Goal: Task Accomplishment & Management: Complete application form

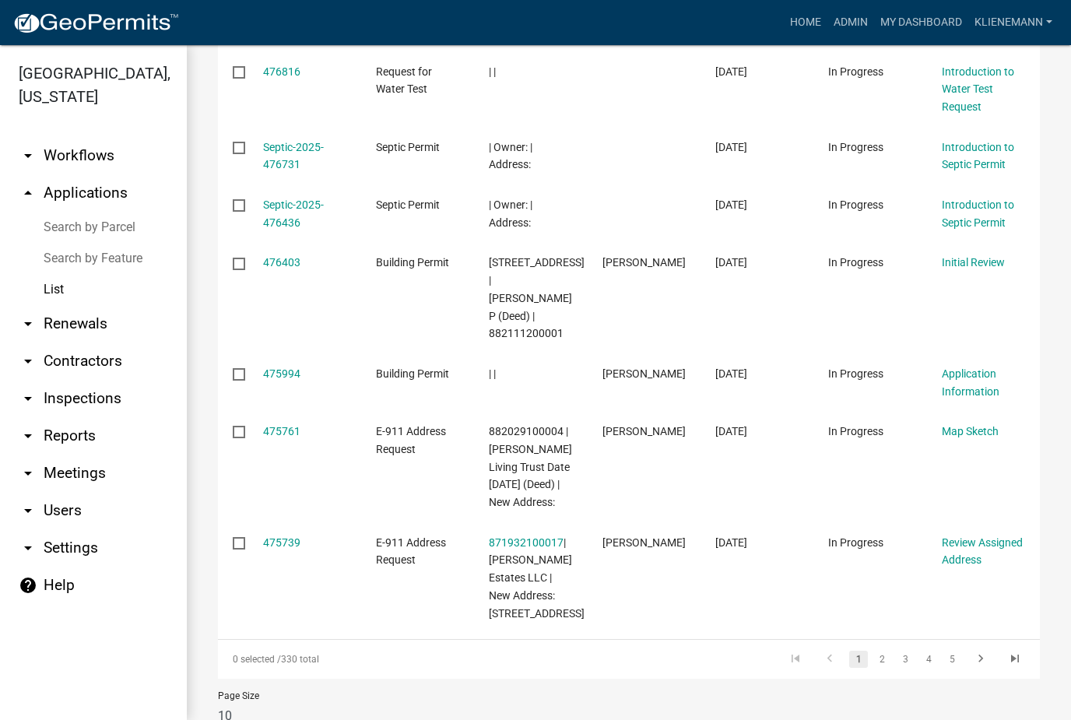
scroll to position [570, 0]
click at [879, 651] on link "2" at bounding box center [881, 659] width 19 height 17
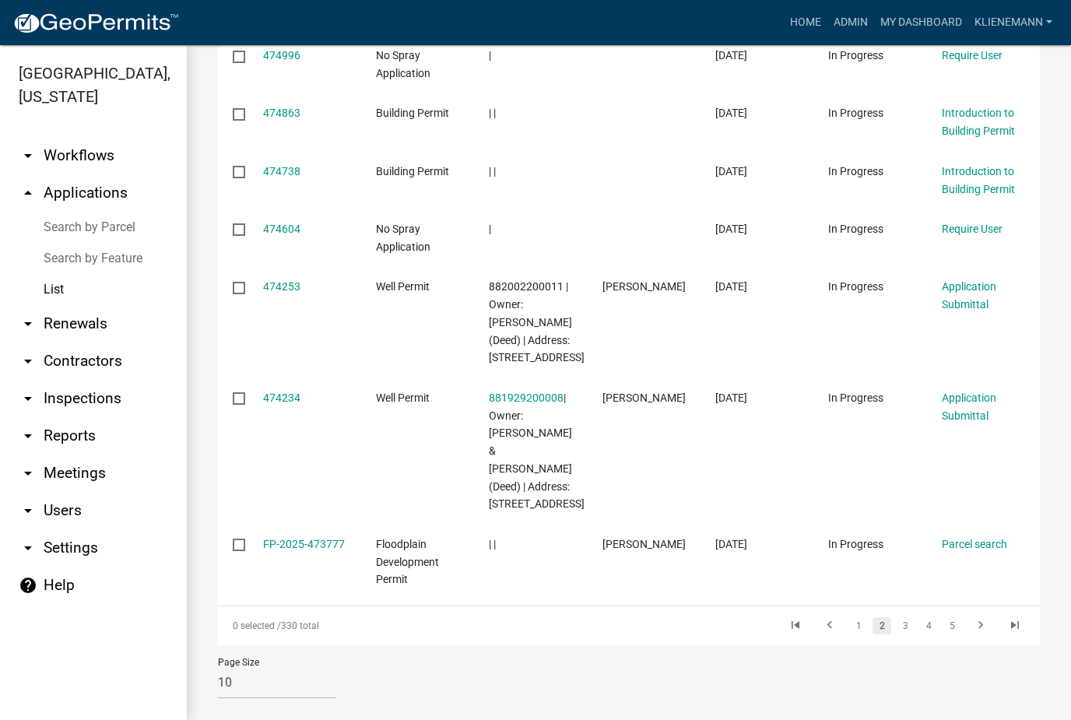
scroll to position [621, 0]
click at [901, 618] on link "3" at bounding box center [905, 626] width 19 height 17
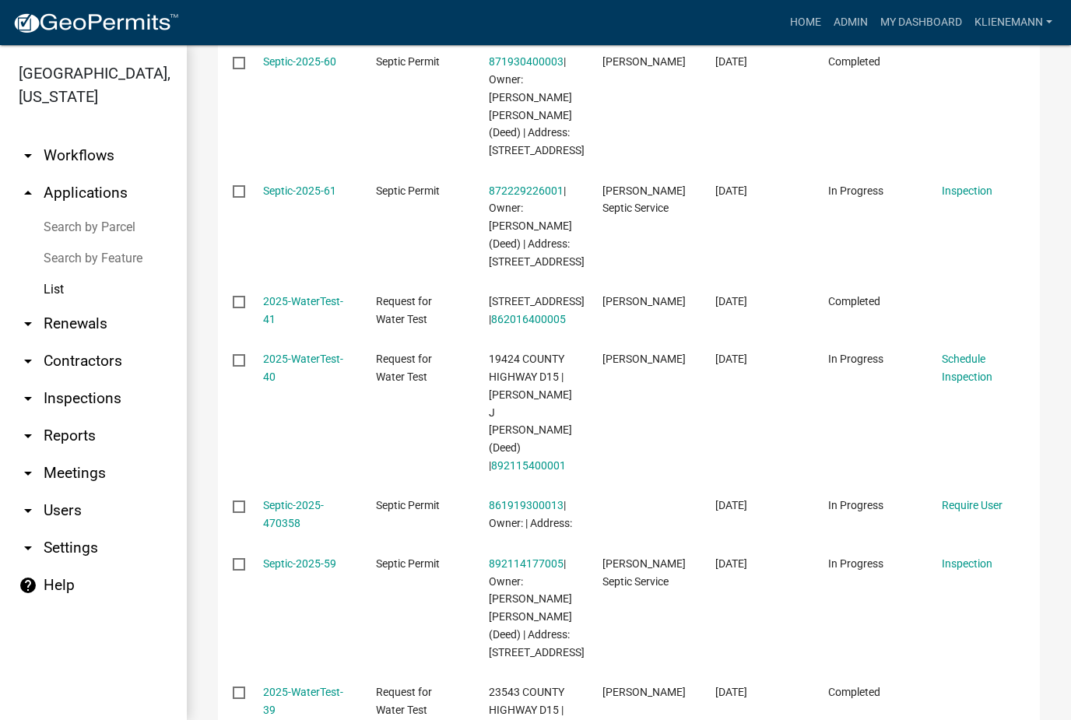
scroll to position [294, 0]
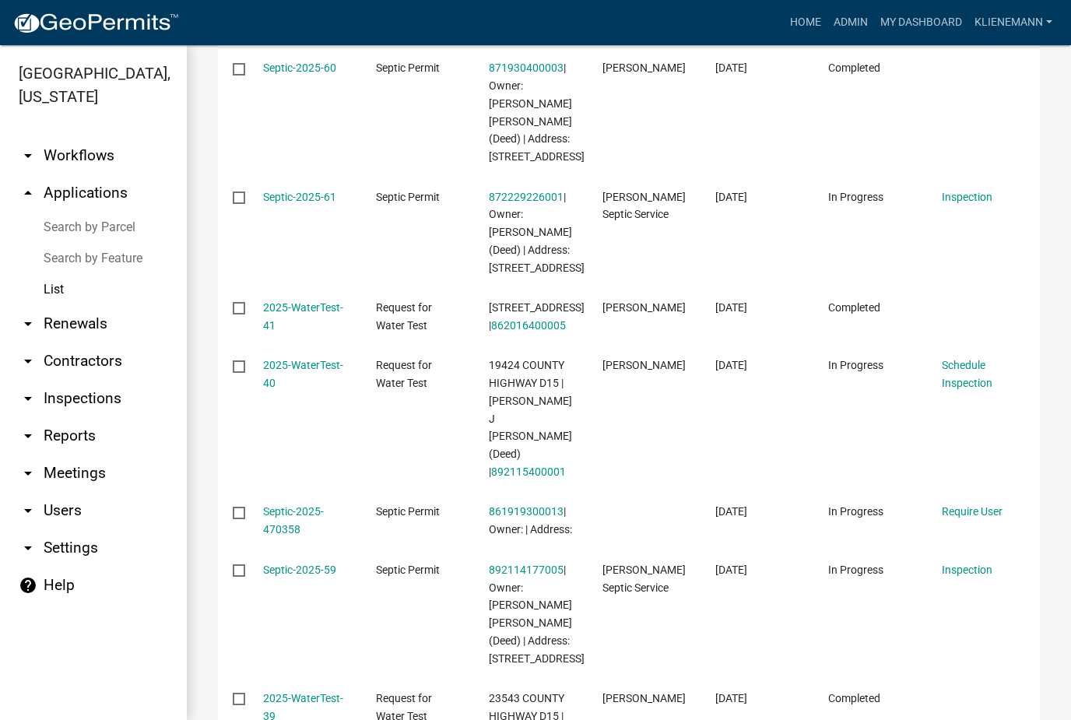
click at [302, 198] on link "Septic-2025-61" at bounding box center [299, 197] width 73 height 12
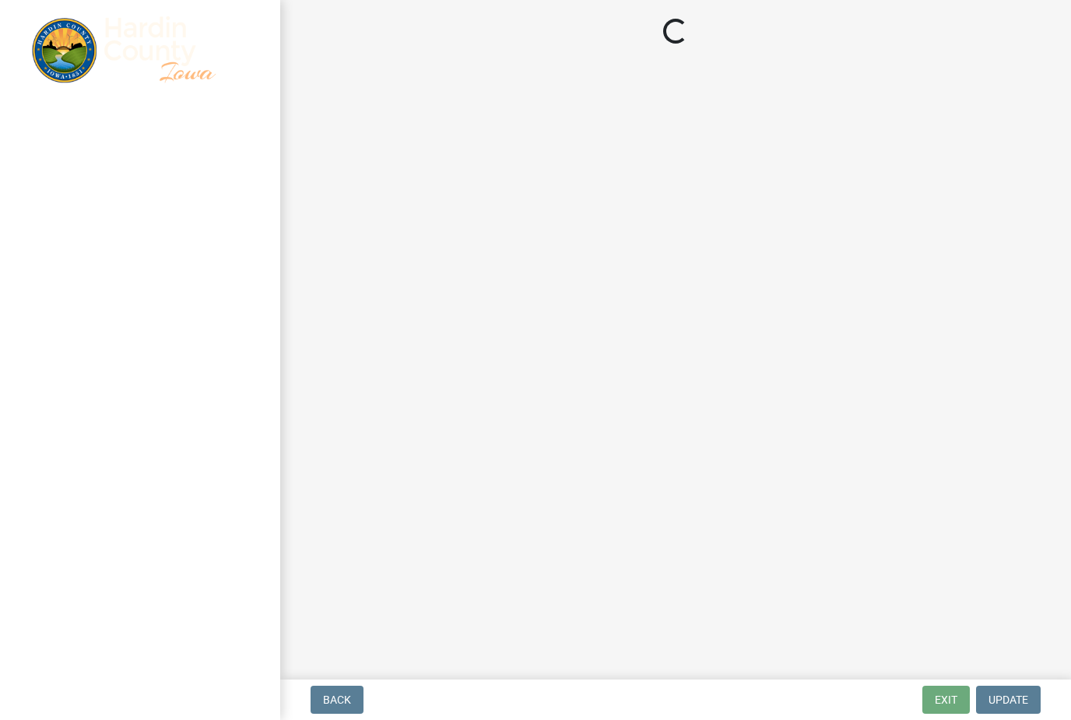
select select "92abfdc4-a32e-4fda-8546-51d3978c14c9"
select select "3f6a41d2-1bc0-4b02-a119-7a8f2dc110ad"
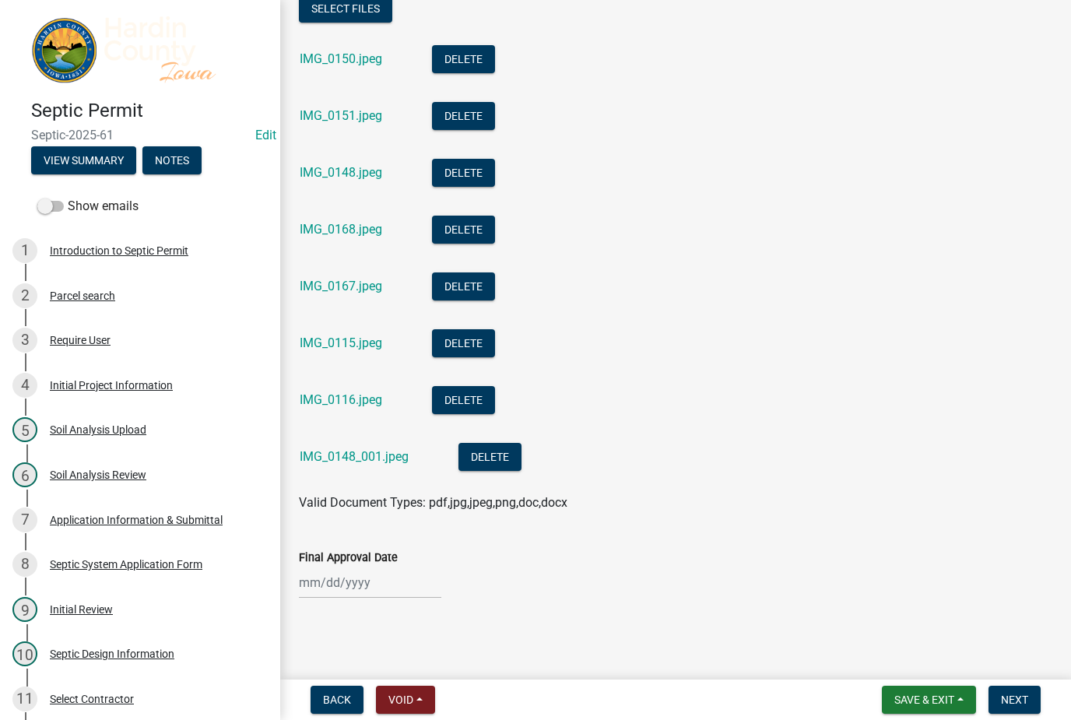
click at [906, 700] on span "Save & Exit" at bounding box center [924, 699] width 60 height 12
click at [892, 663] on button "Save & Exit" at bounding box center [913, 659] width 125 height 37
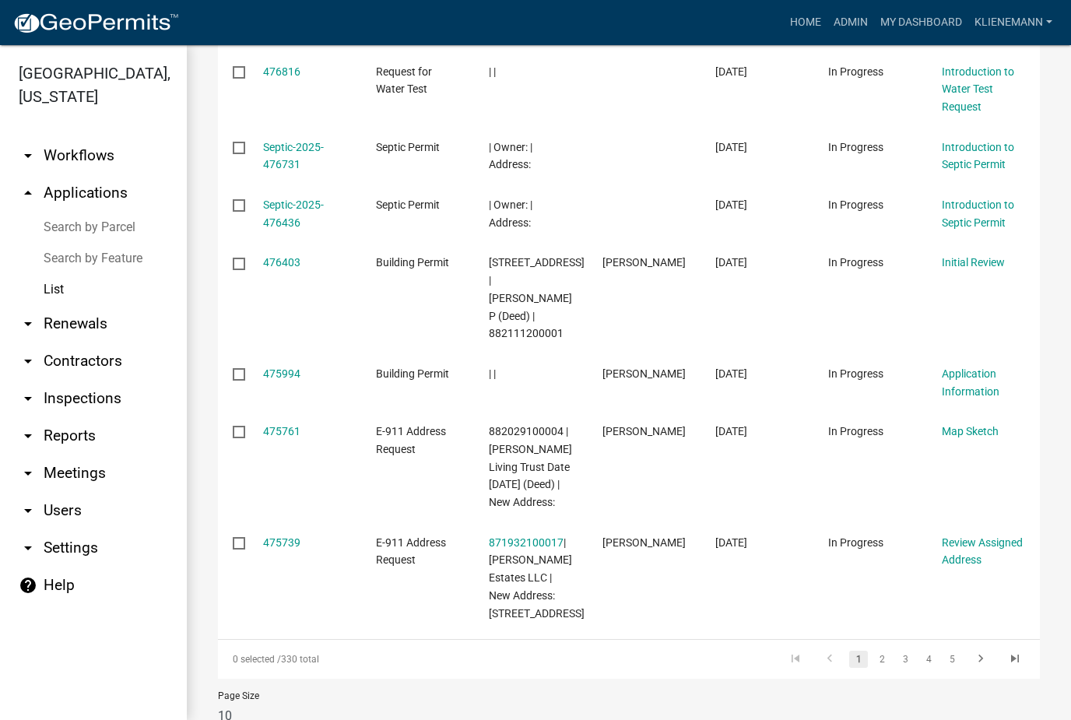
scroll to position [570, 0]
click at [928, 651] on link "4" at bounding box center [928, 659] width 19 height 17
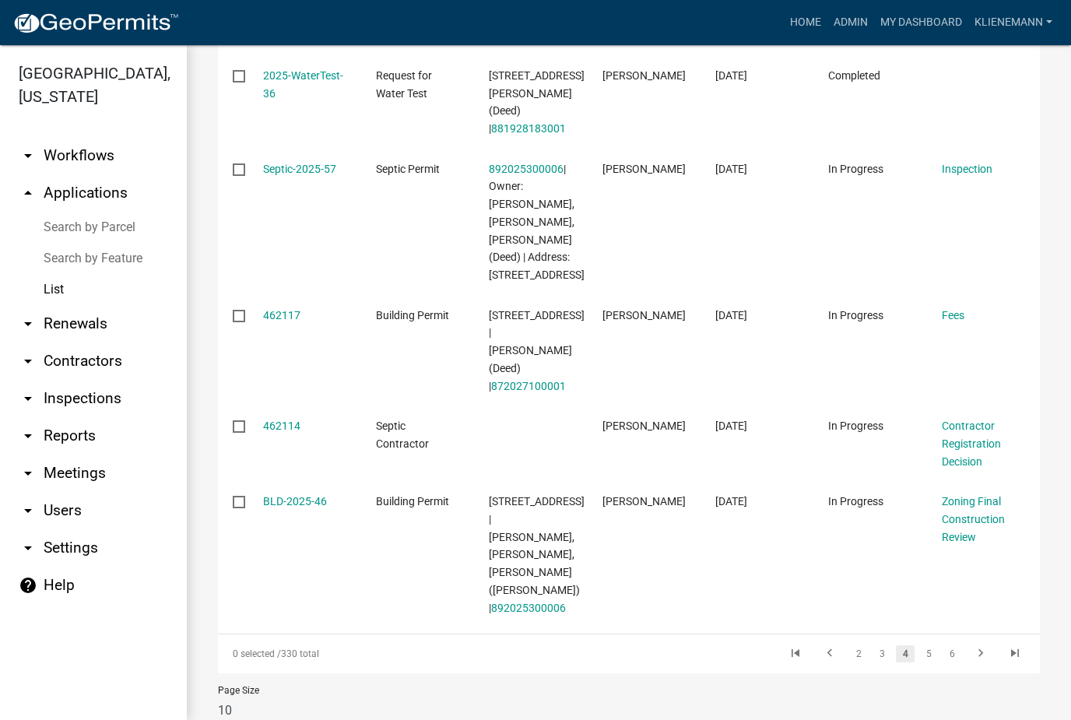
scroll to position [860, 0]
click at [924, 644] on link "5" at bounding box center [928, 652] width 19 height 17
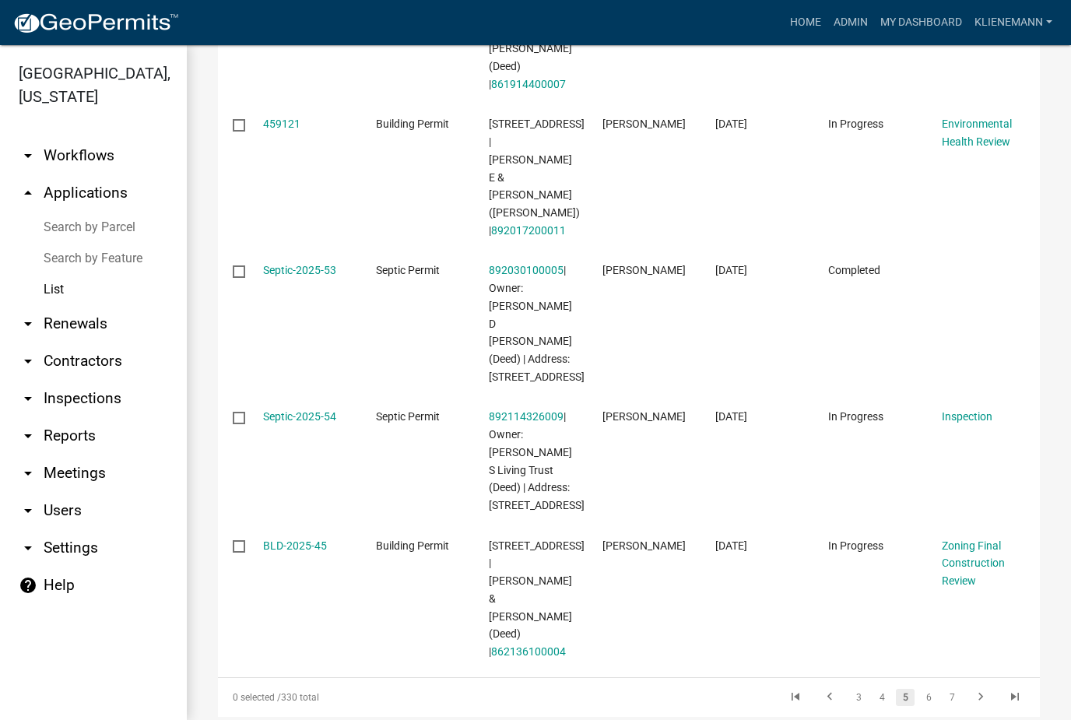
scroll to position [1065, 0]
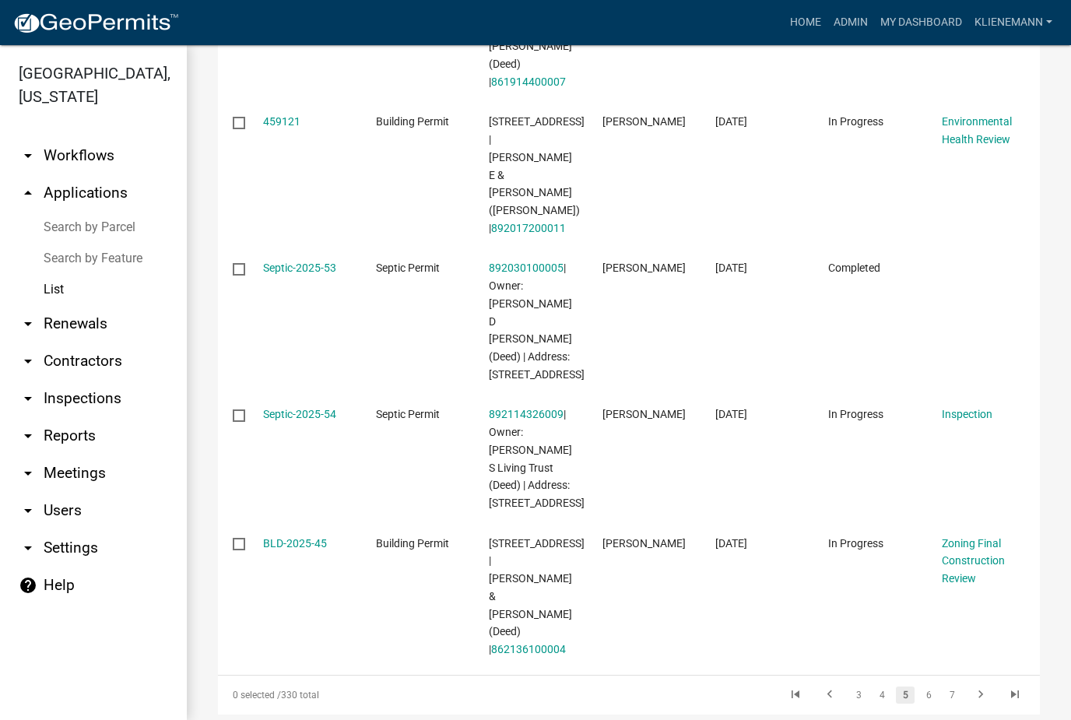
click at [313, 408] on link "Septic-2025-54" at bounding box center [299, 414] width 73 height 12
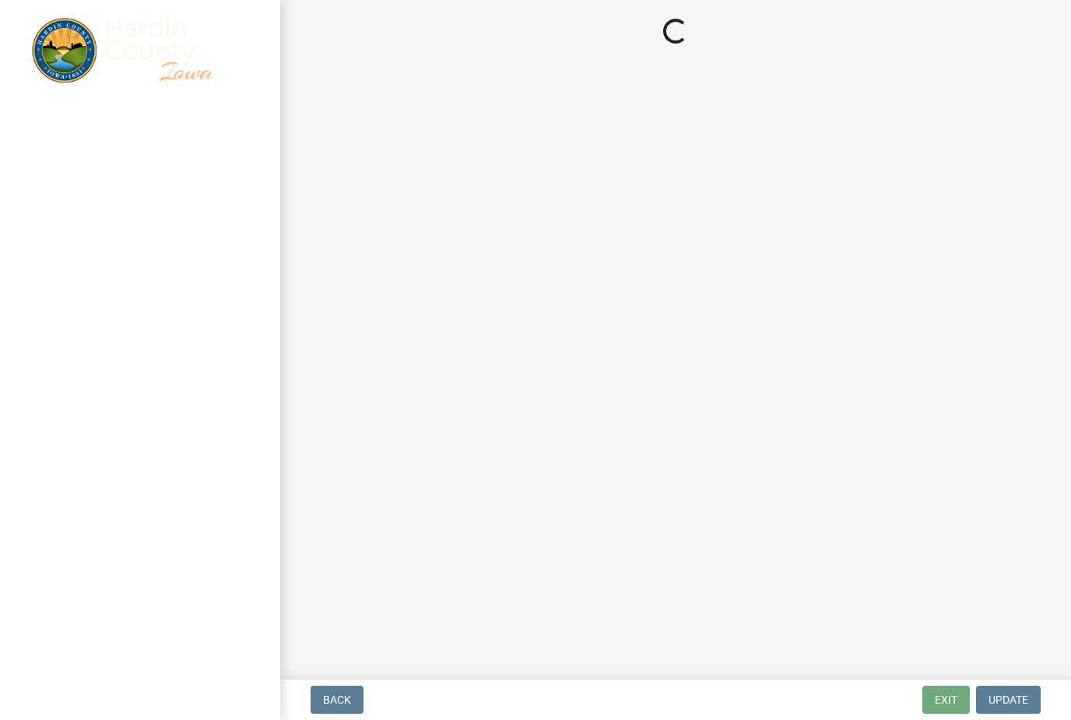
select select "92abfdc4-a32e-4fda-8546-51d3978c14c9"
select select "3f6a41d2-1bc0-4b02-a119-7a8f2dc110ad"
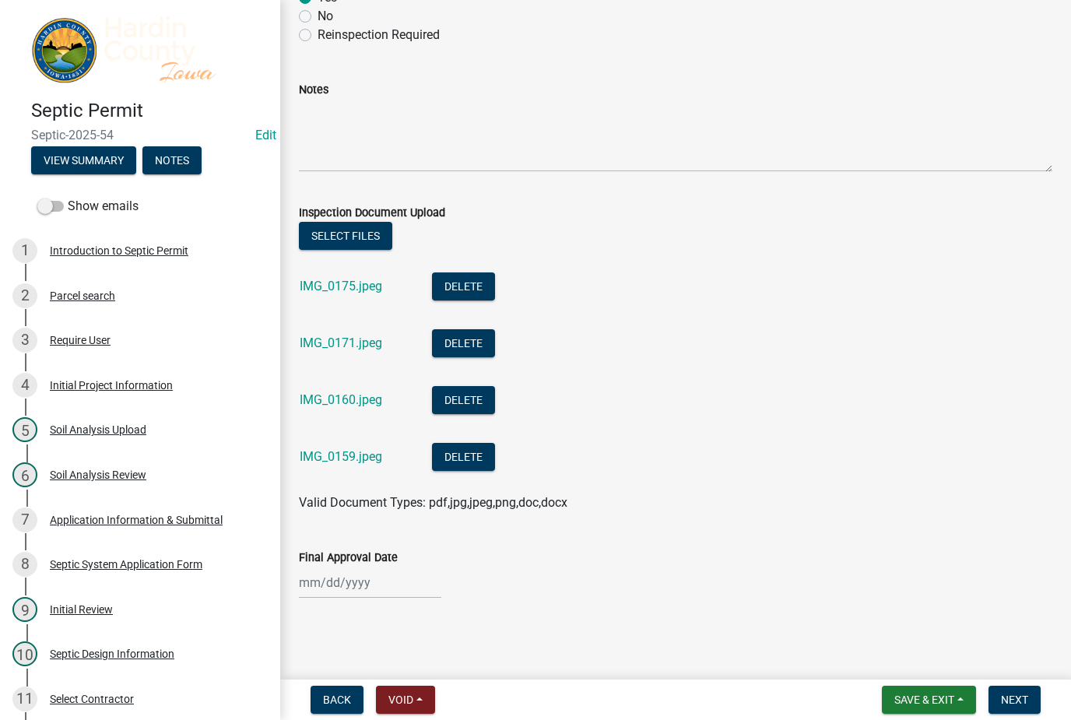
scroll to position [346, 0]
click at [365, 591] on div at bounding box center [370, 583] width 142 height 32
select select "9"
select select "2025"
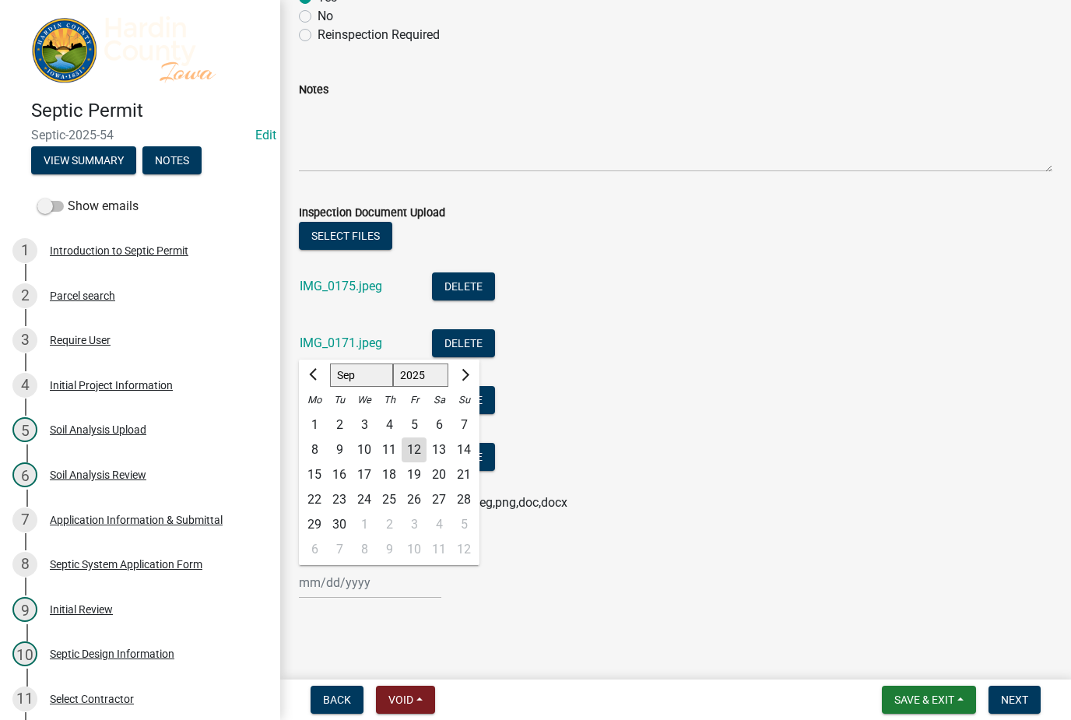
click at [407, 448] on div "12" at bounding box center [414, 449] width 25 height 25
type input "[DATE]"
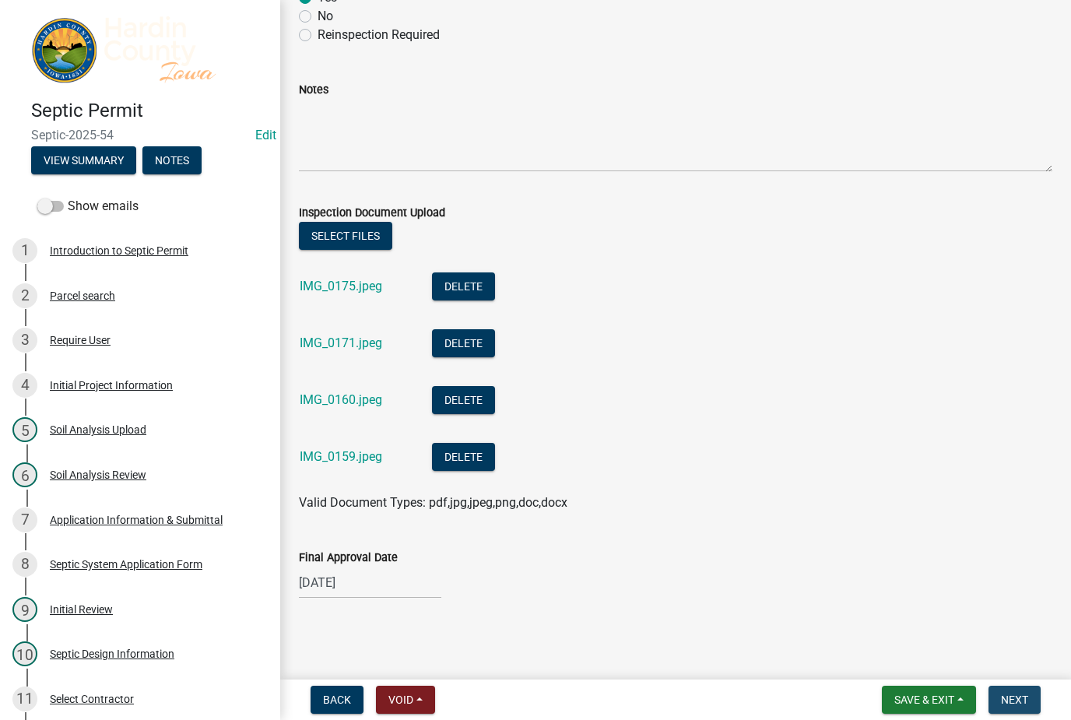
click at [1009, 691] on button "Next" at bounding box center [1014, 700] width 52 height 28
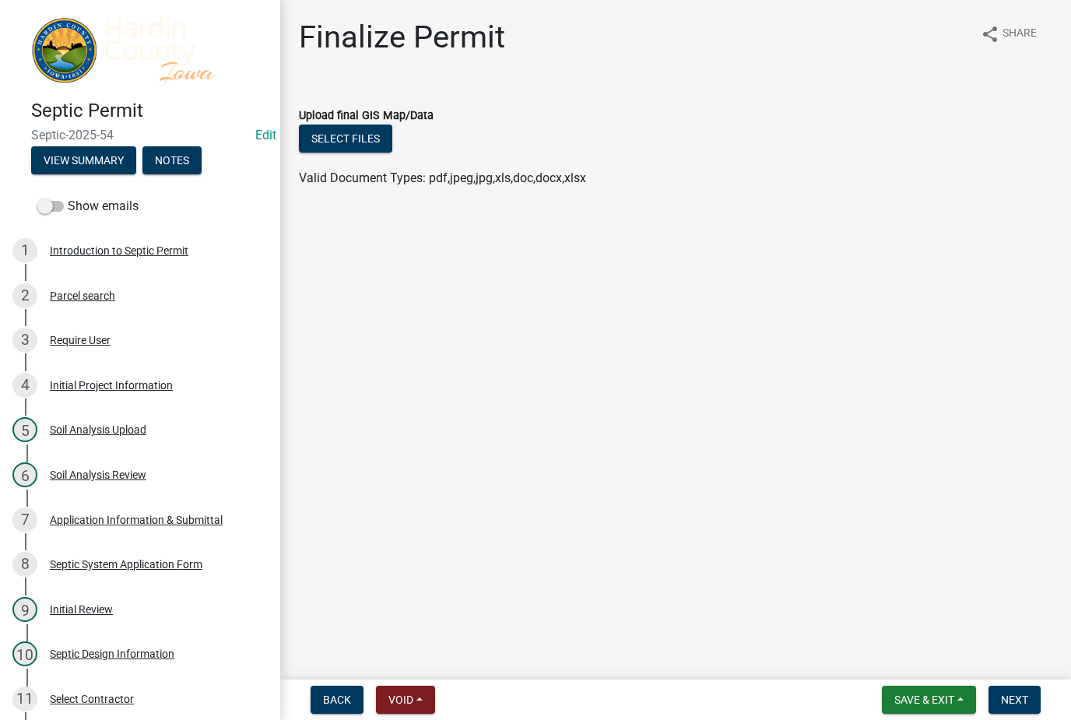
click at [1013, 697] on span "Next" at bounding box center [1014, 699] width 27 height 12
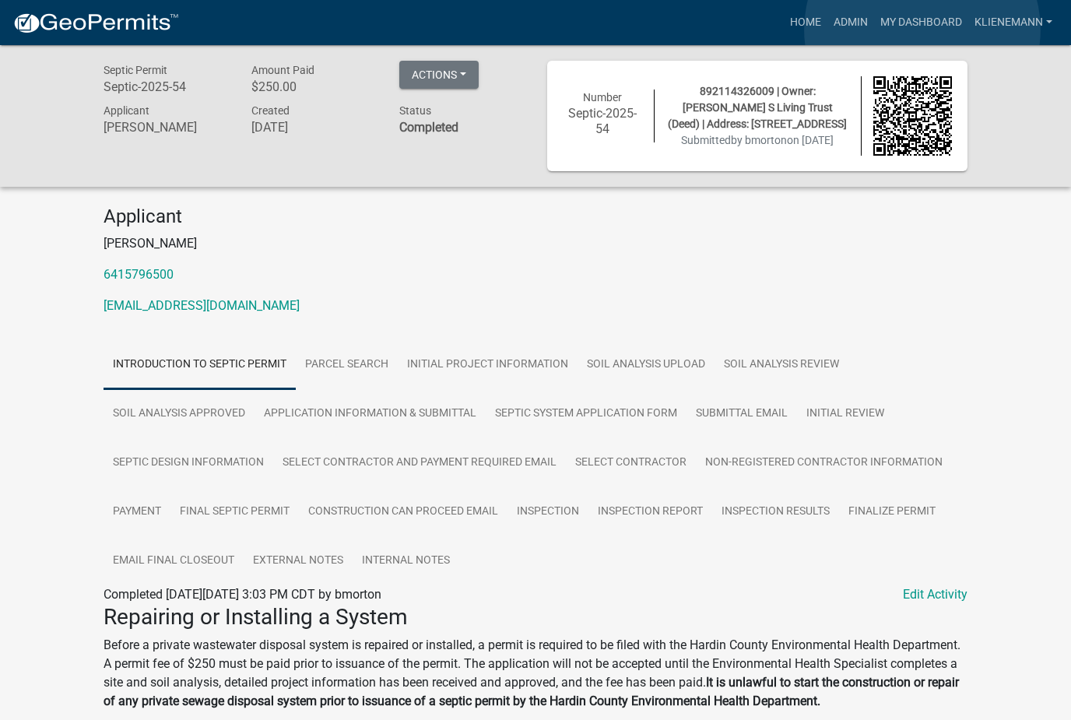
click at [841, 30] on link "Admin" at bounding box center [850, 23] width 47 height 30
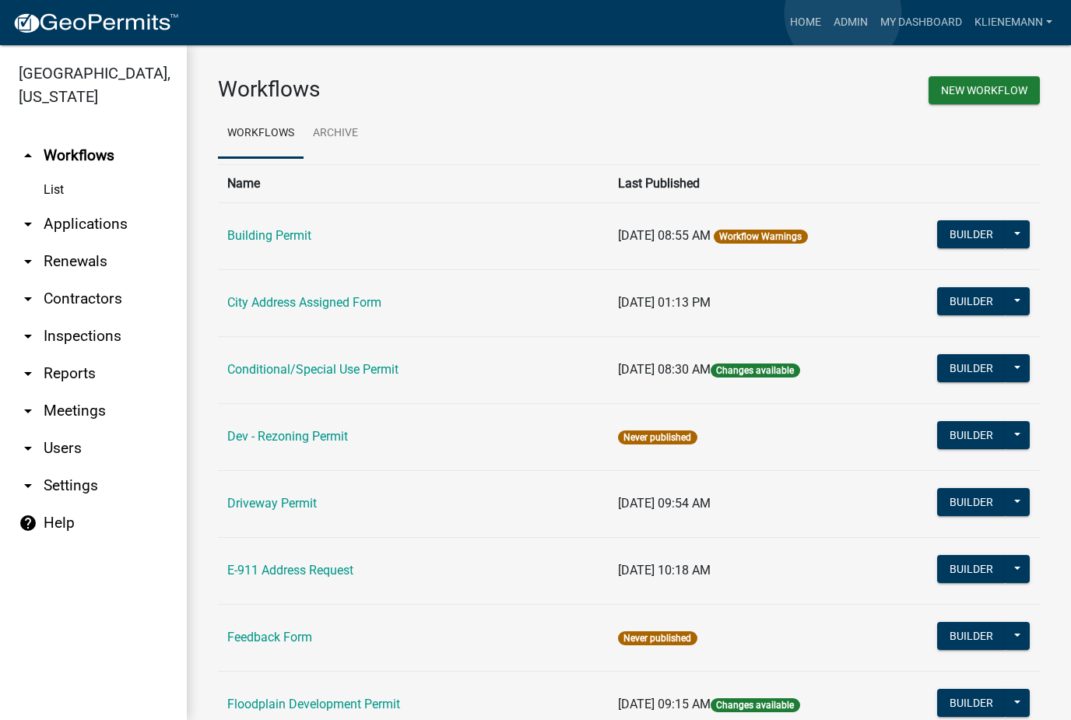
click at [843, 13] on link "Admin" at bounding box center [850, 23] width 47 height 30
click at [107, 210] on link "arrow_drop_down Applications" at bounding box center [93, 223] width 187 height 37
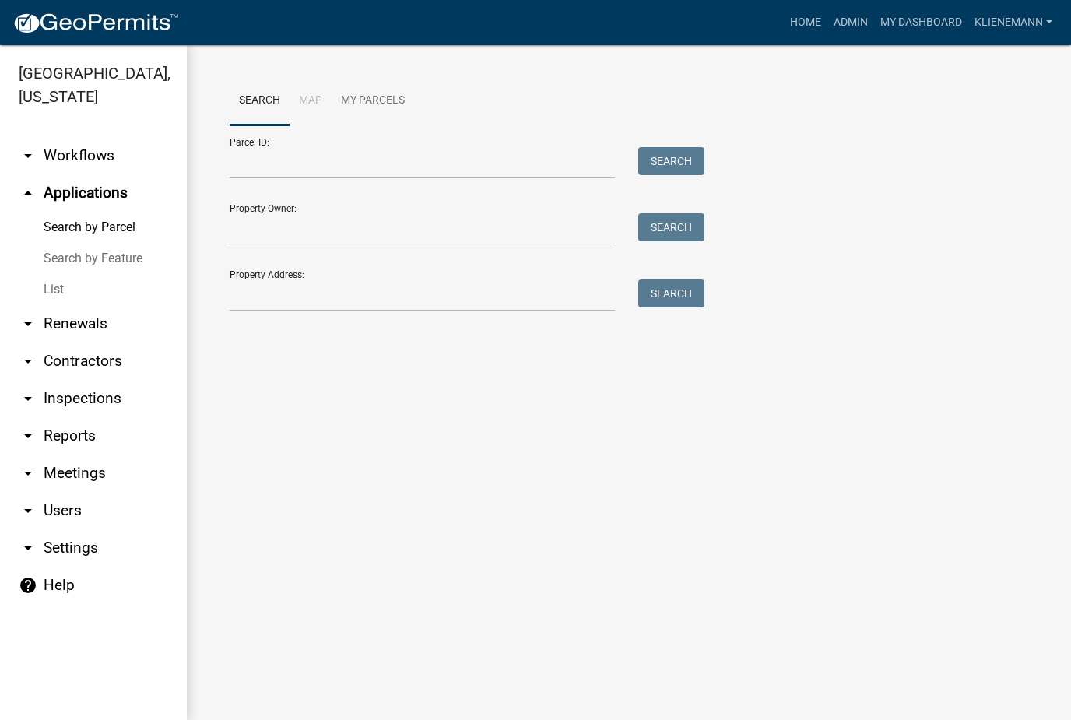
click at [125, 274] on link "List" at bounding box center [93, 289] width 187 height 31
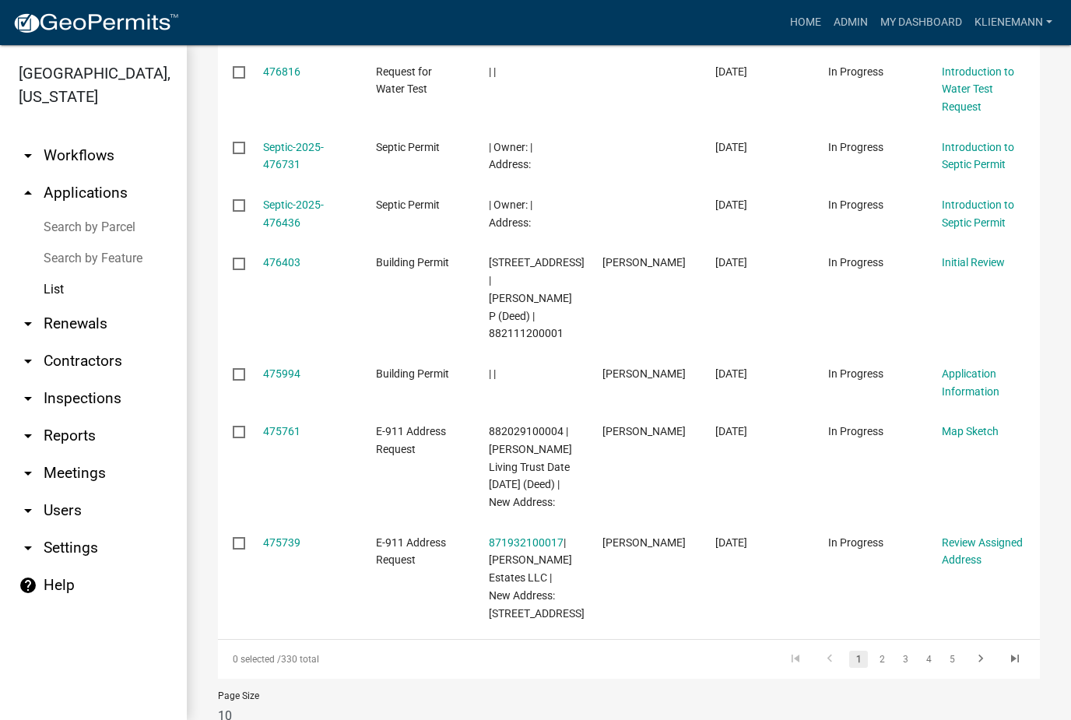
scroll to position [570, 0]
click at [937, 651] on link "4" at bounding box center [928, 659] width 19 height 17
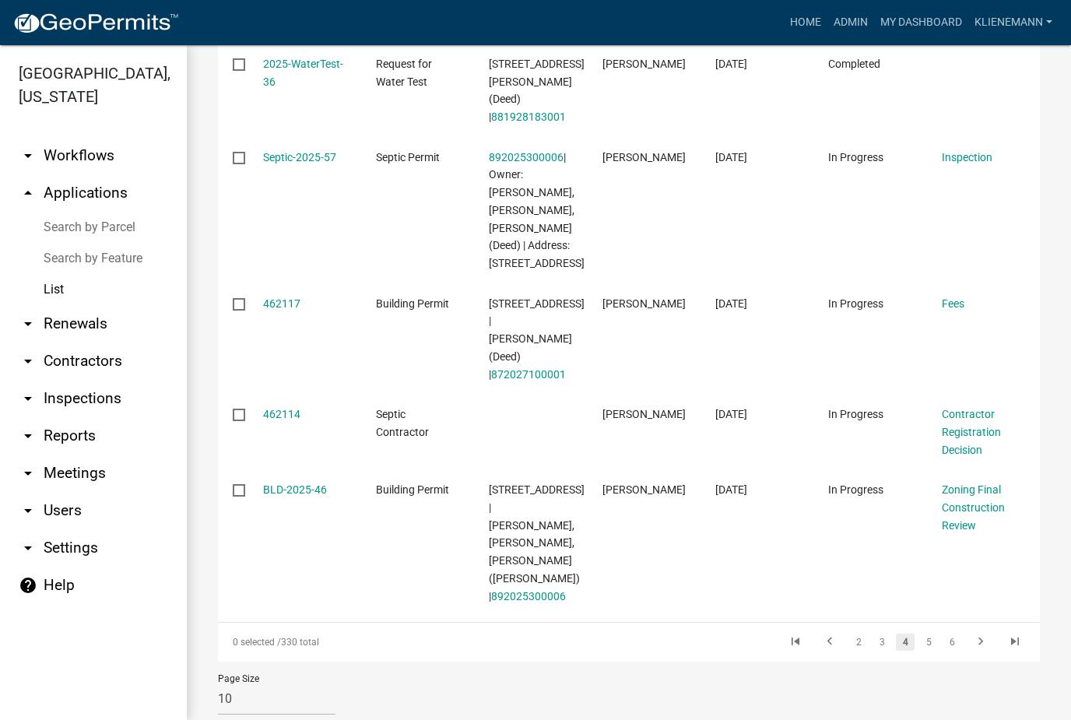
scroll to position [837, 0]
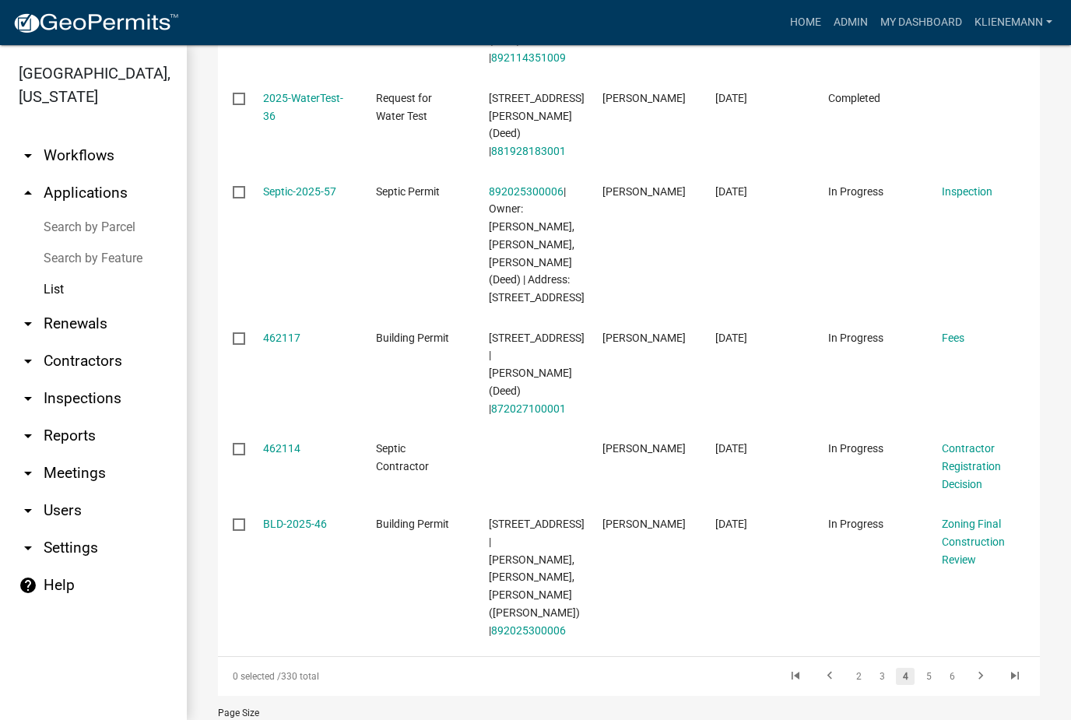
click at [931, 668] on link "5" at bounding box center [928, 676] width 19 height 17
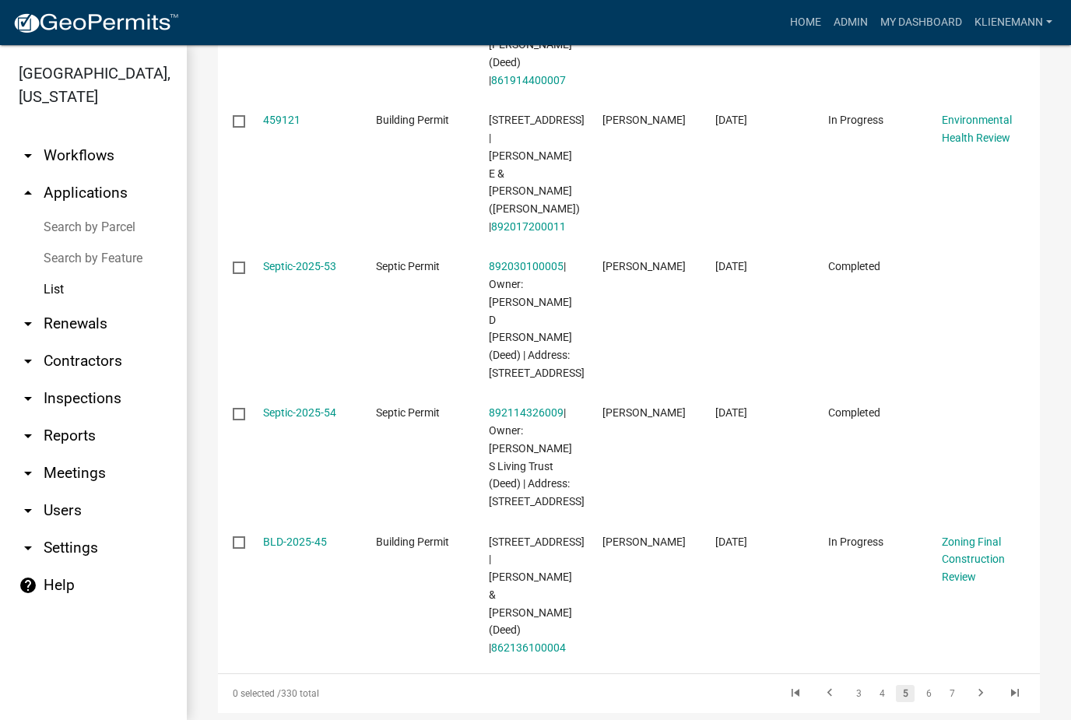
scroll to position [1066, 0]
click at [931, 686] on link "6" at bounding box center [928, 694] width 19 height 17
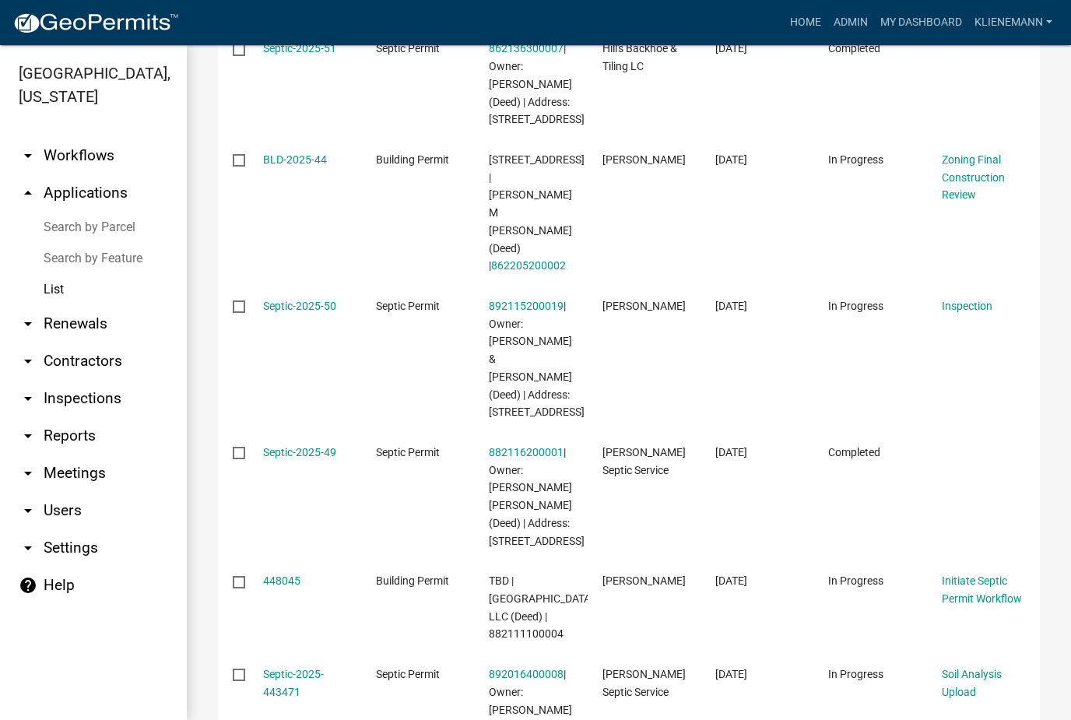
scroll to position [293, 0]
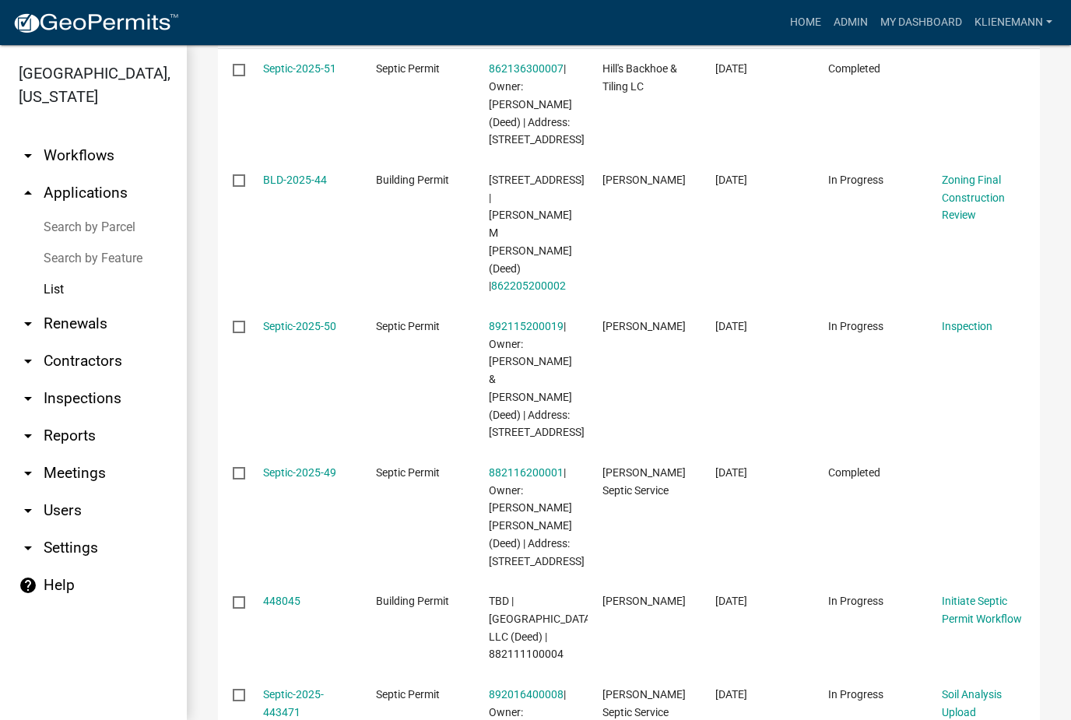
click at [304, 320] on link "Septic-2025-50" at bounding box center [299, 326] width 73 height 12
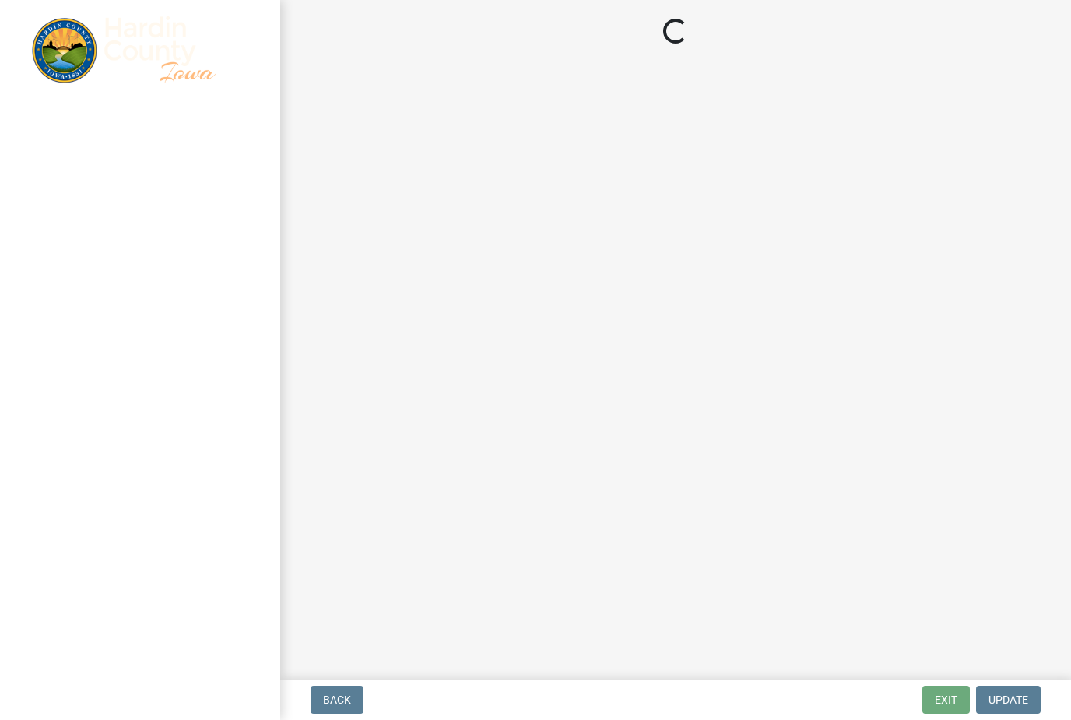
select select "92abfdc4-a32e-4fda-8546-51d3978c14c9"
select select "3f6a41d2-1bc0-4b02-a119-7a8f2dc110ad"
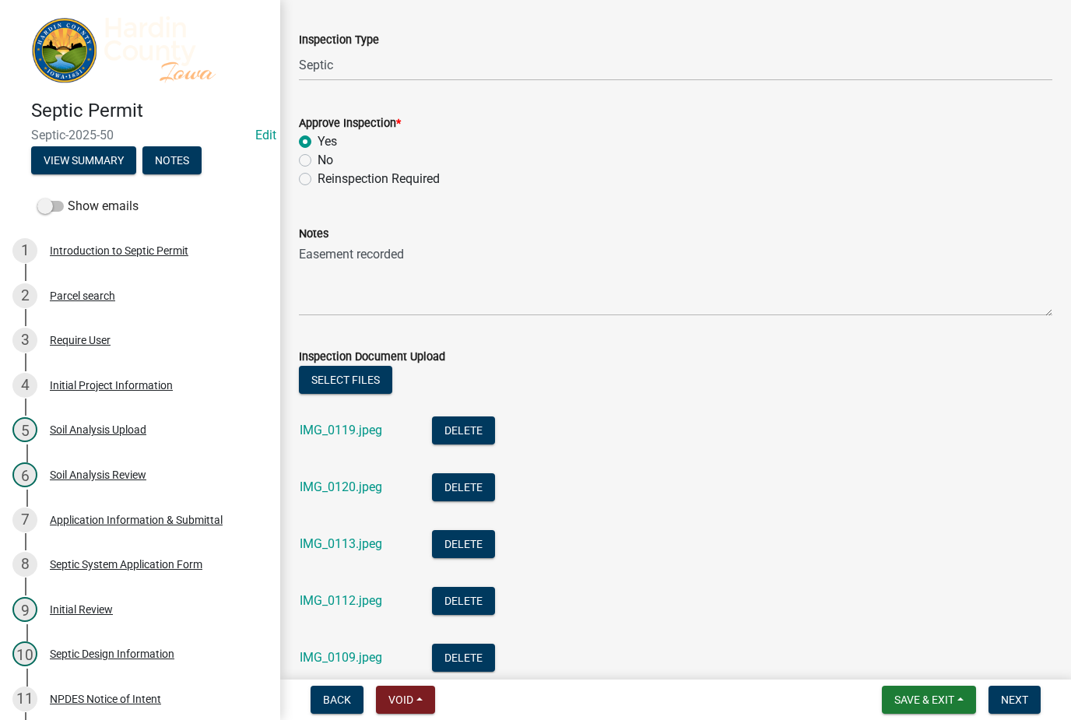
scroll to position [198, 0]
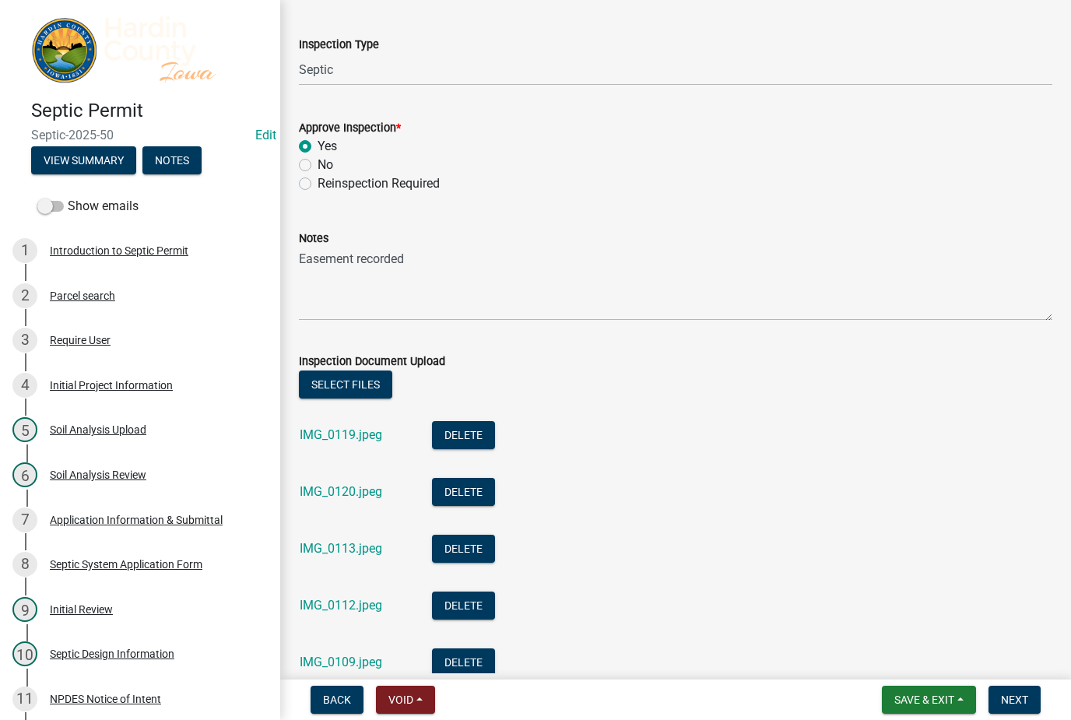
click at [360, 373] on button "Select files" at bounding box center [345, 384] width 93 height 28
click at [928, 690] on button "Save & Exit" at bounding box center [929, 700] width 94 height 28
click at [926, 658] on button "Save & Exit" at bounding box center [913, 659] width 125 height 37
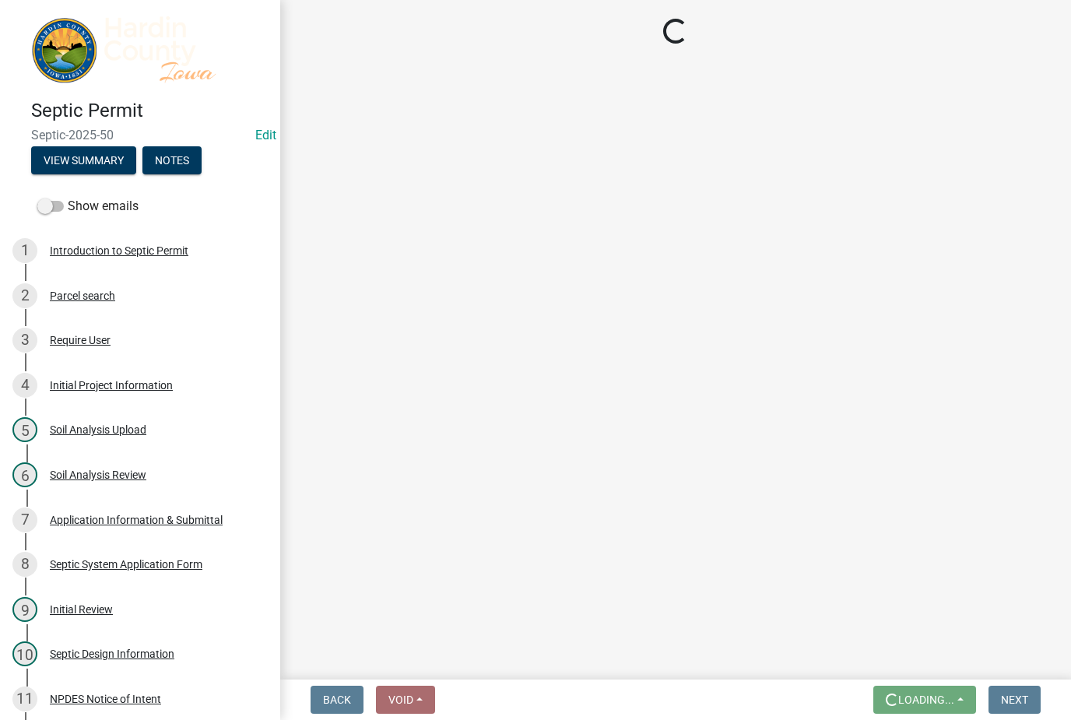
scroll to position [0, 0]
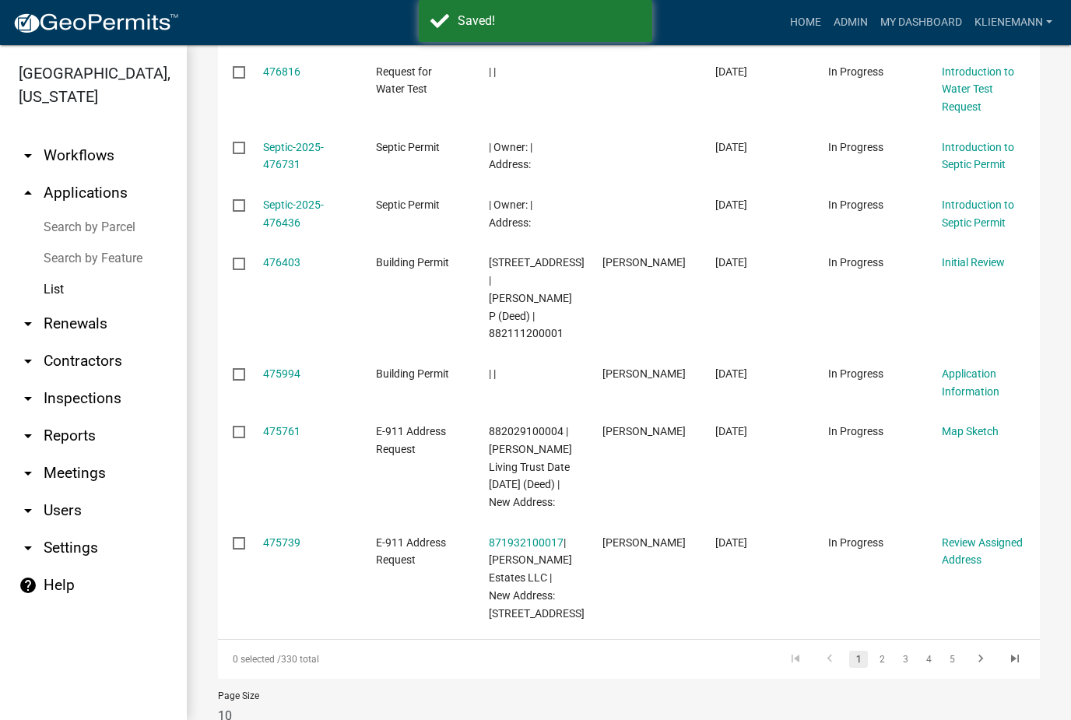
scroll to position [570, 0]
click at [970, 652] on icon "go to next page" at bounding box center [980, 661] width 20 height 19
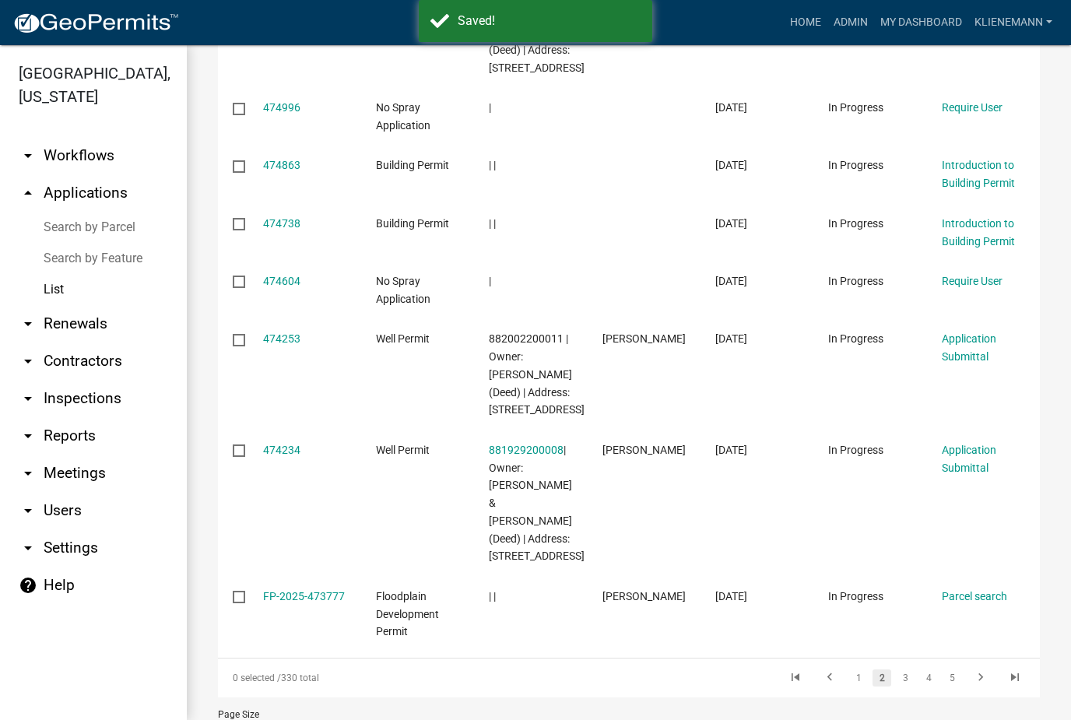
click at [959, 669] on link "5" at bounding box center [951, 677] width 19 height 17
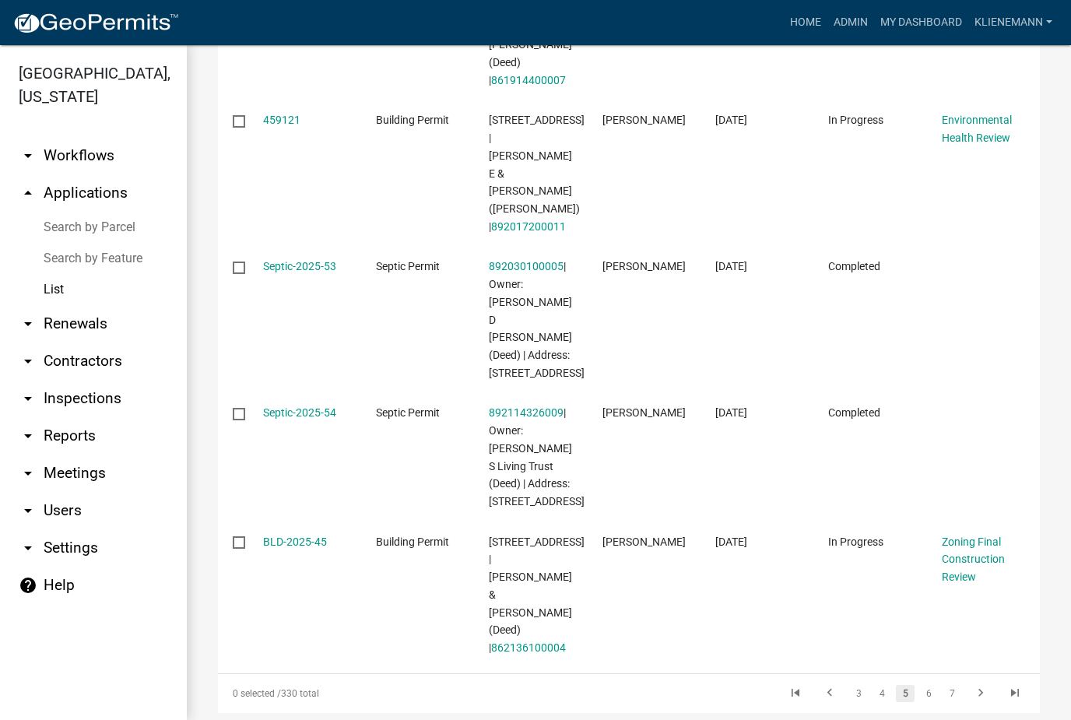
scroll to position [1066, 0]
click at [929, 686] on link "6" at bounding box center [928, 694] width 19 height 17
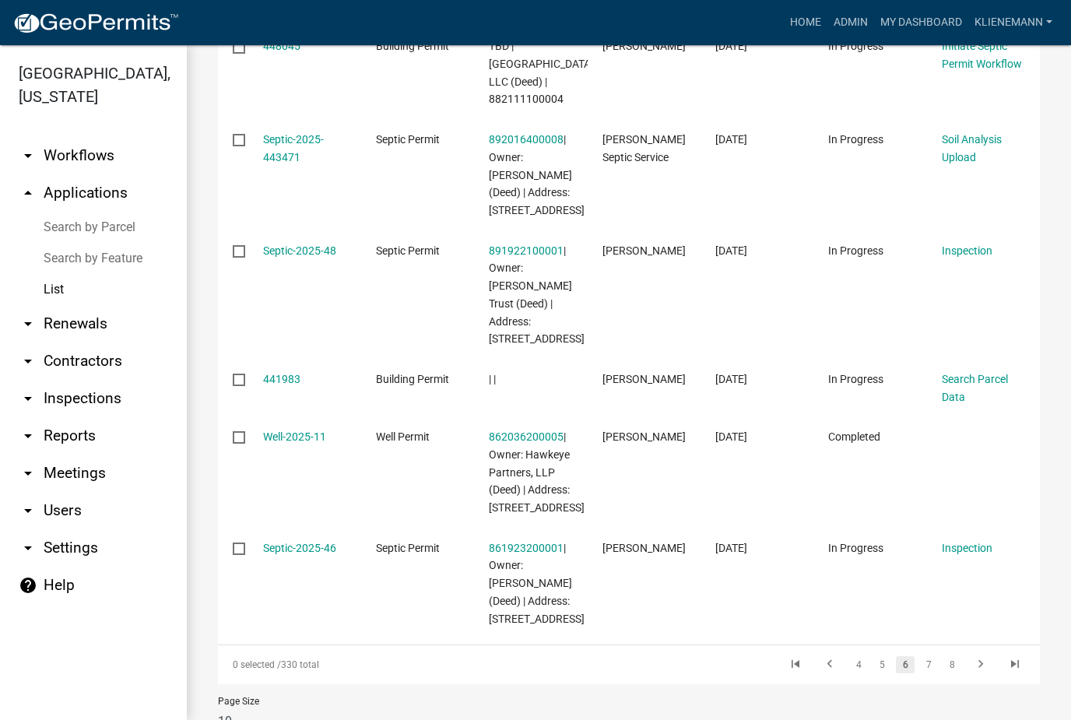
scroll to position [855, 0]
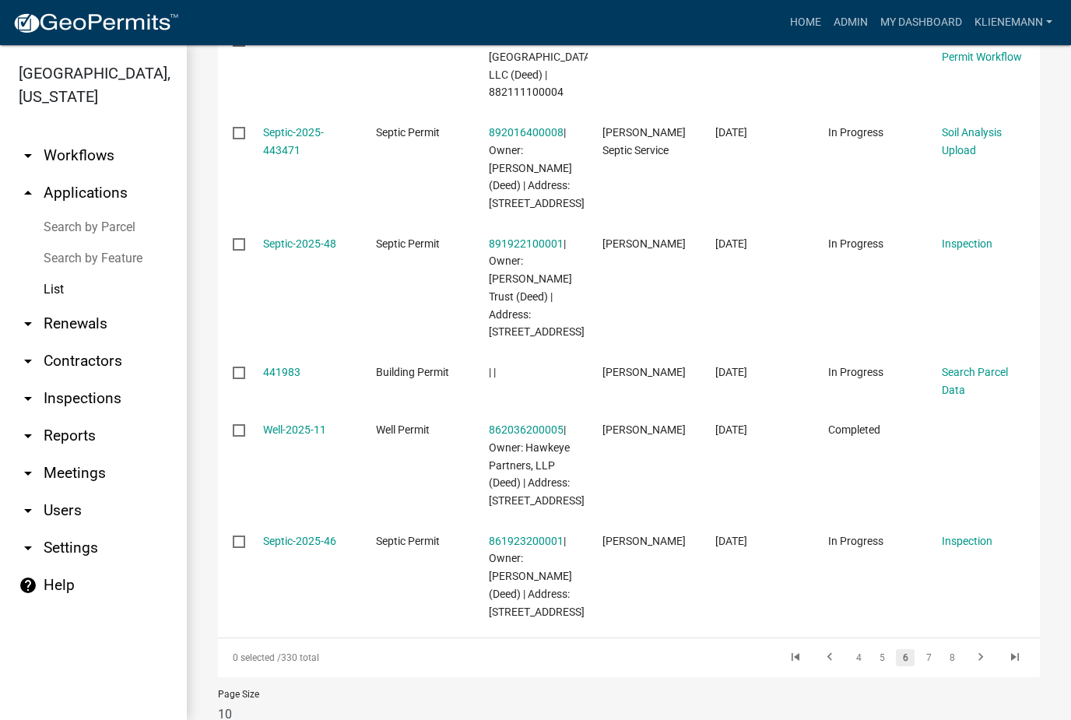
click at [936, 649] on link "7" at bounding box center [928, 657] width 19 height 17
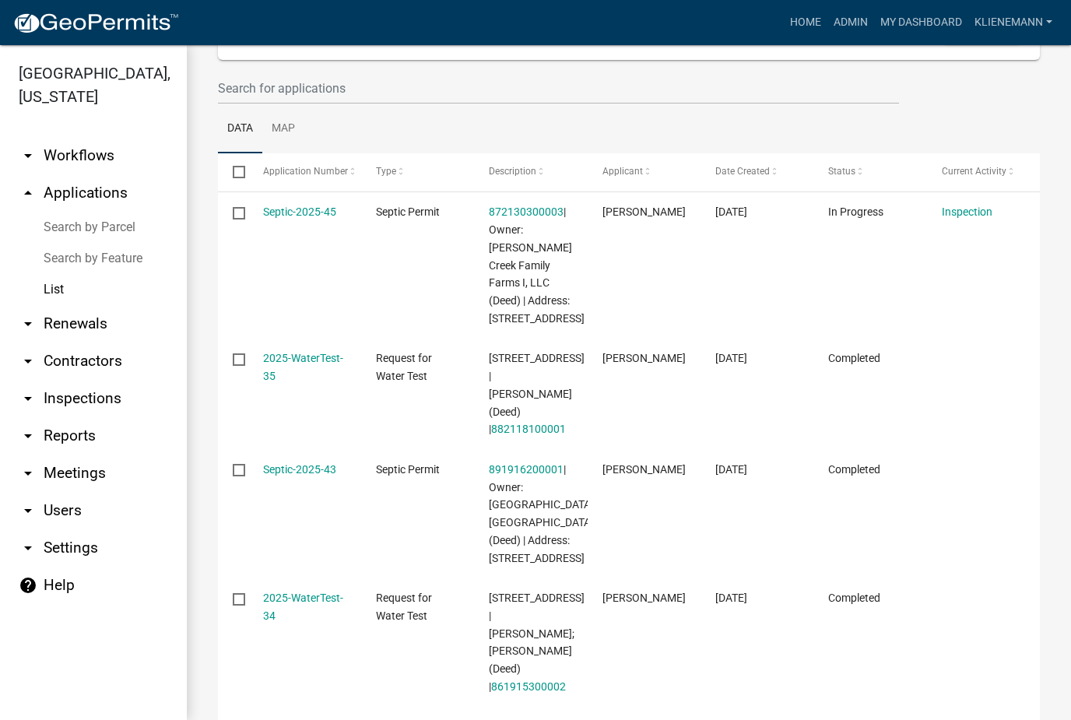
scroll to position [149, 0]
click at [304, 216] on link "Septic-2025-45" at bounding box center [299, 212] width 73 height 12
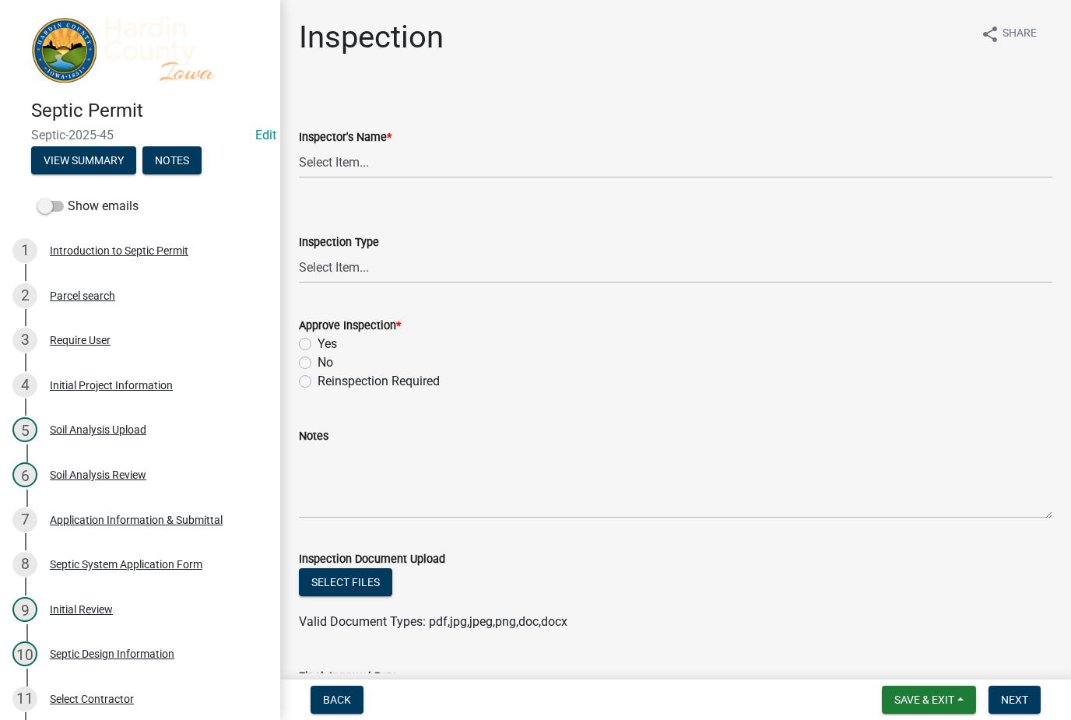
click at [73, 307] on link "2 Parcel search" at bounding box center [140, 295] width 280 height 45
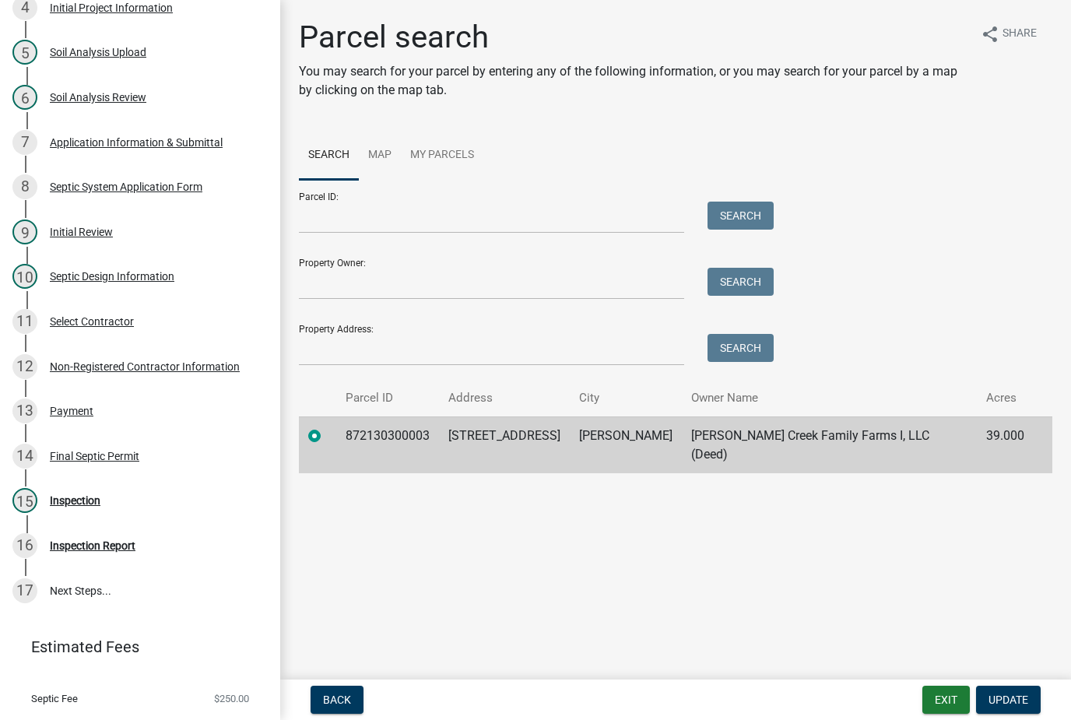
scroll to position [377, 0]
click at [169, 546] on div "16 Inspection Report" at bounding box center [133, 546] width 243 height 25
click at [189, 497] on div "15 Inspection" at bounding box center [133, 501] width 243 height 25
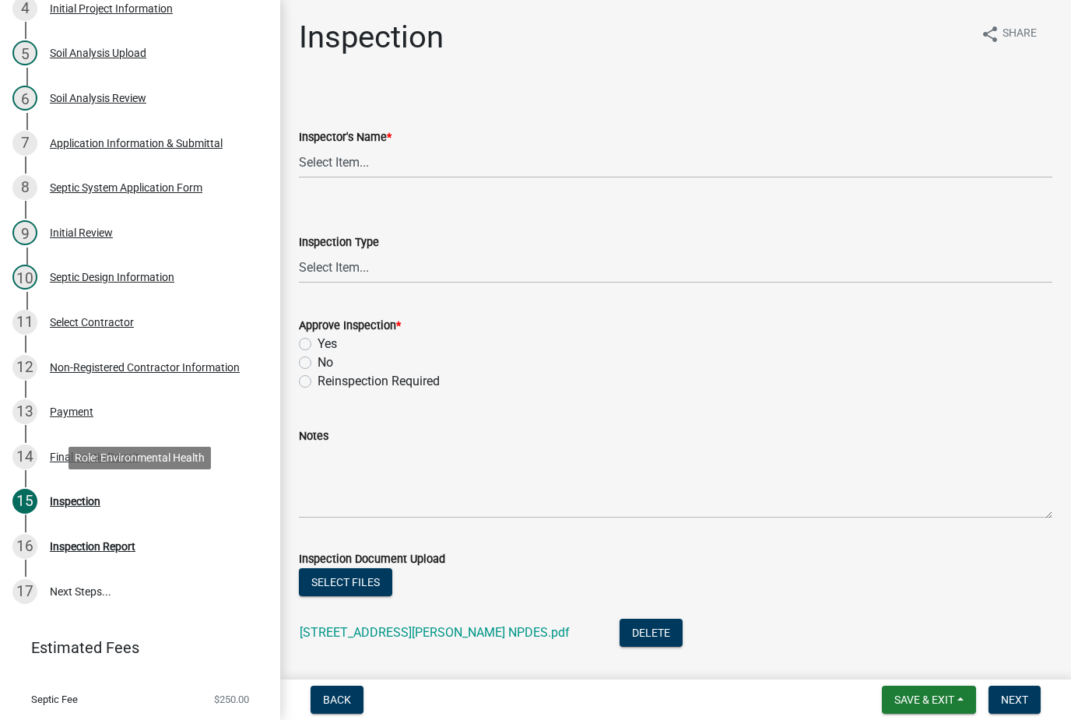
click at [359, 584] on button "Select files" at bounding box center [345, 582] width 93 height 28
click at [447, 160] on select "Select Item... [PERSON_NAME] [PERSON_NAME] Roll [PERSON_NAME]" at bounding box center [675, 162] width 753 height 32
select select "92abfdc4-a32e-4fda-8546-51d3978c14c9"
click at [521, 273] on select "Select Item... [GEOGRAPHIC_DATA]" at bounding box center [675, 267] width 753 height 32
click at [568, 266] on select "Select Item... [GEOGRAPHIC_DATA]" at bounding box center [675, 267] width 753 height 32
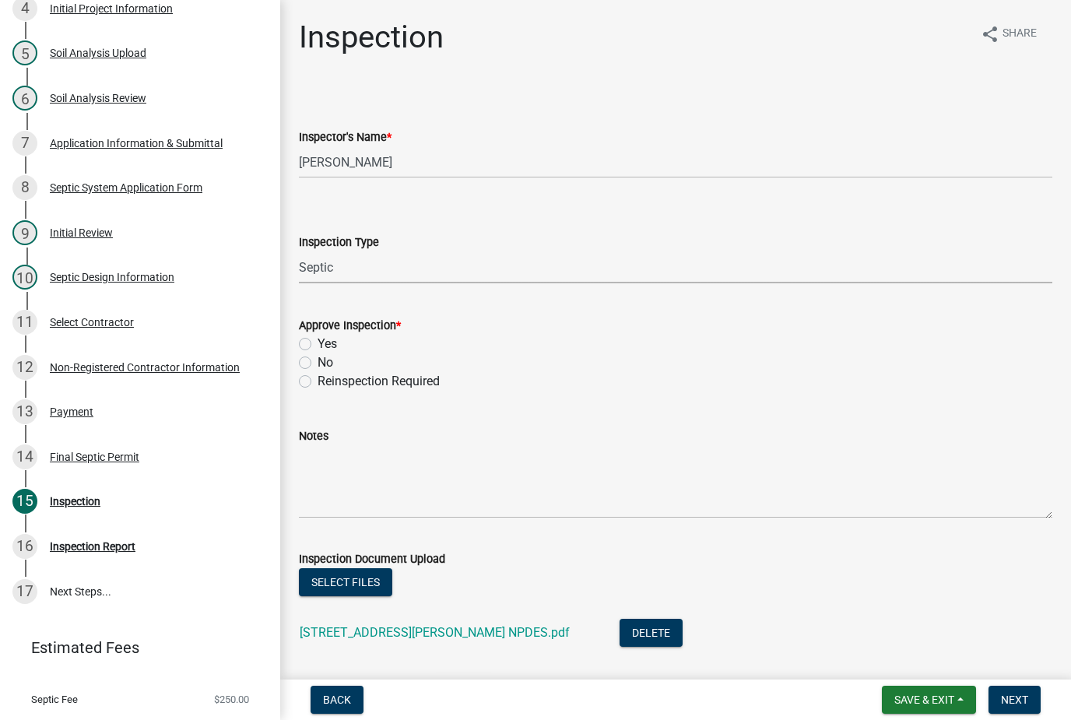
select select "3f6a41d2-1bc0-4b02-a119-7a8f2dc110ad"
click at [335, 338] on label "Yes" at bounding box center [327, 344] width 19 height 19
click at [328, 338] on input "Yes" at bounding box center [323, 340] width 10 height 10
radio input "true"
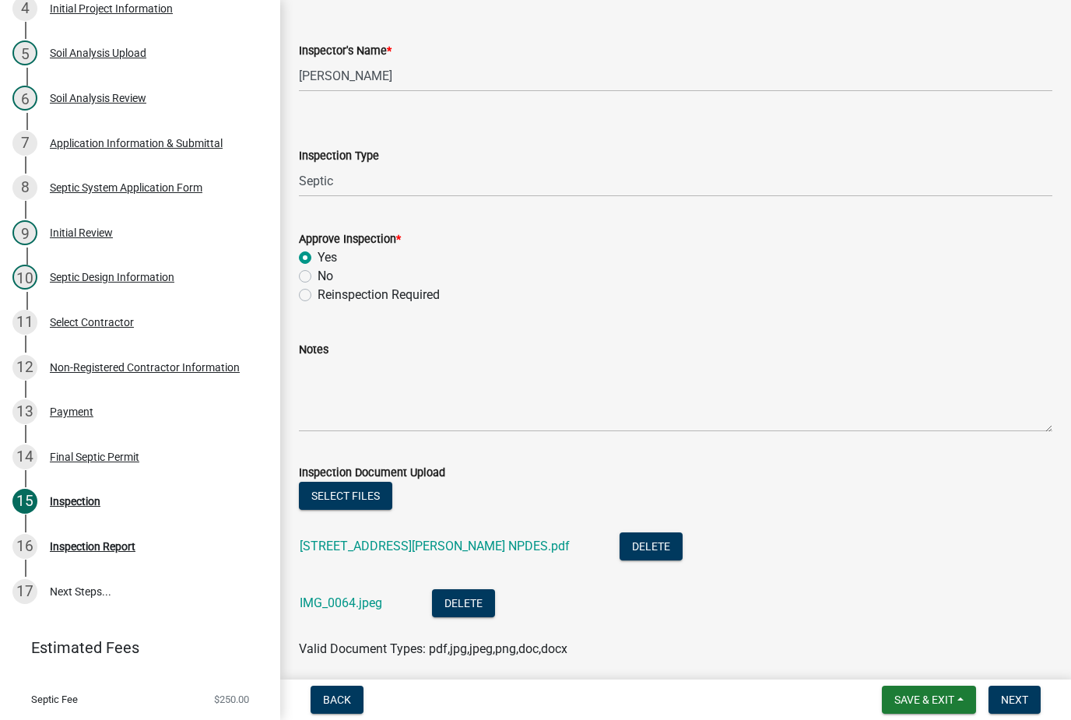
scroll to position [108, 0]
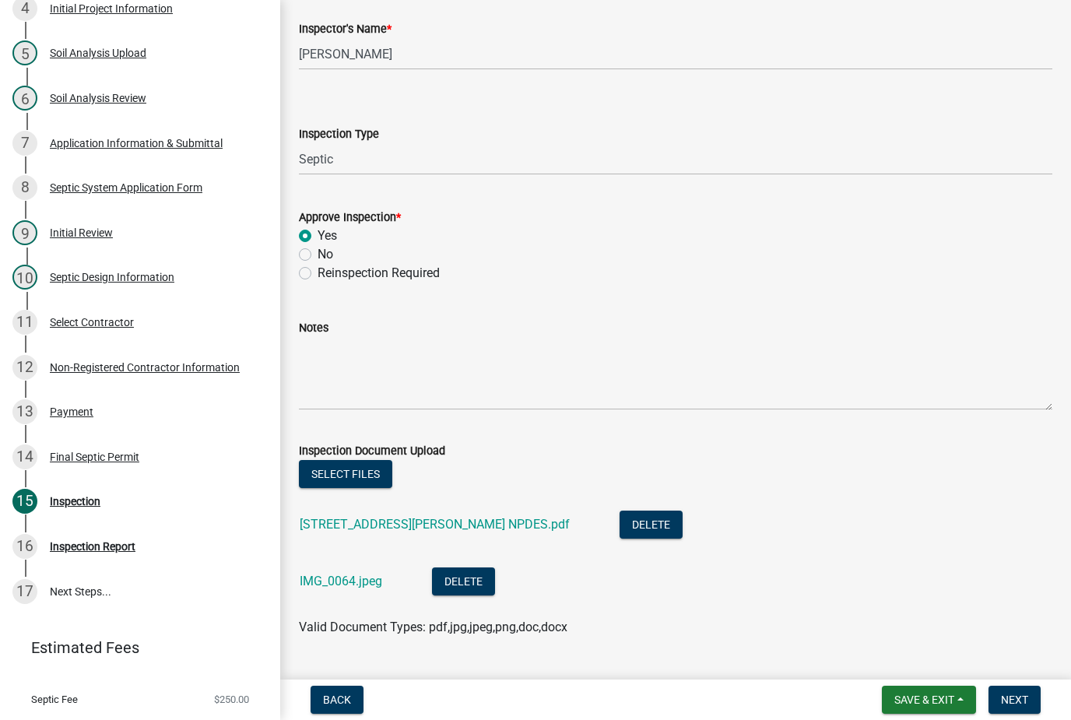
click at [371, 474] on button "Select files" at bounding box center [345, 474] width 93 height 28
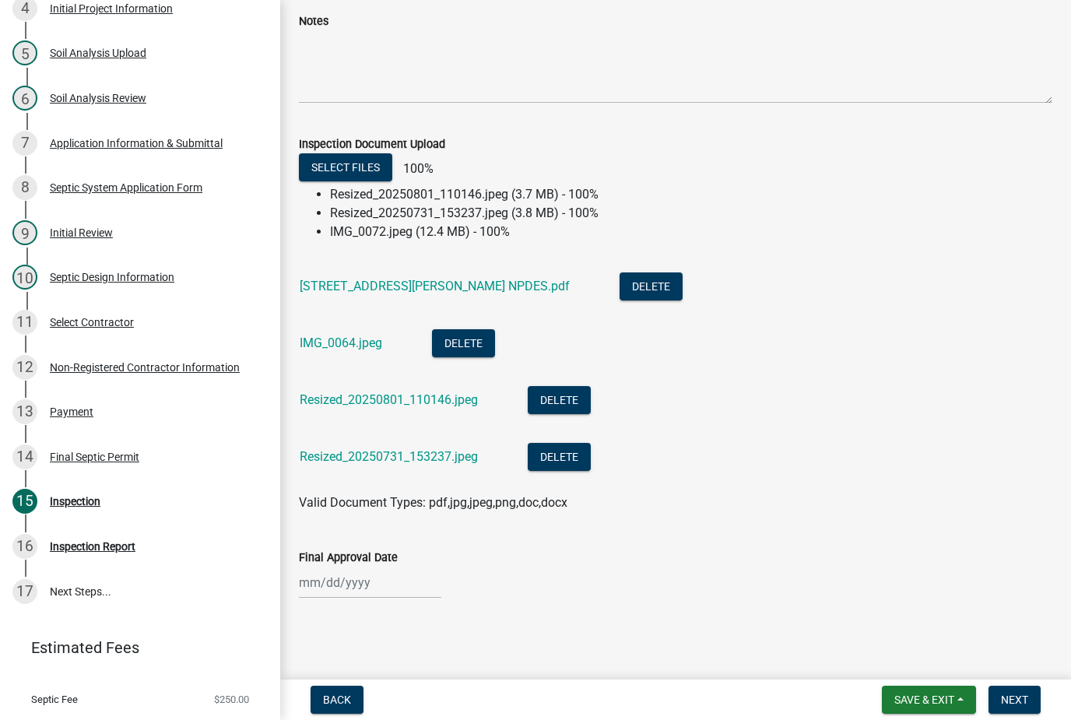
scroll to position [403, 0]
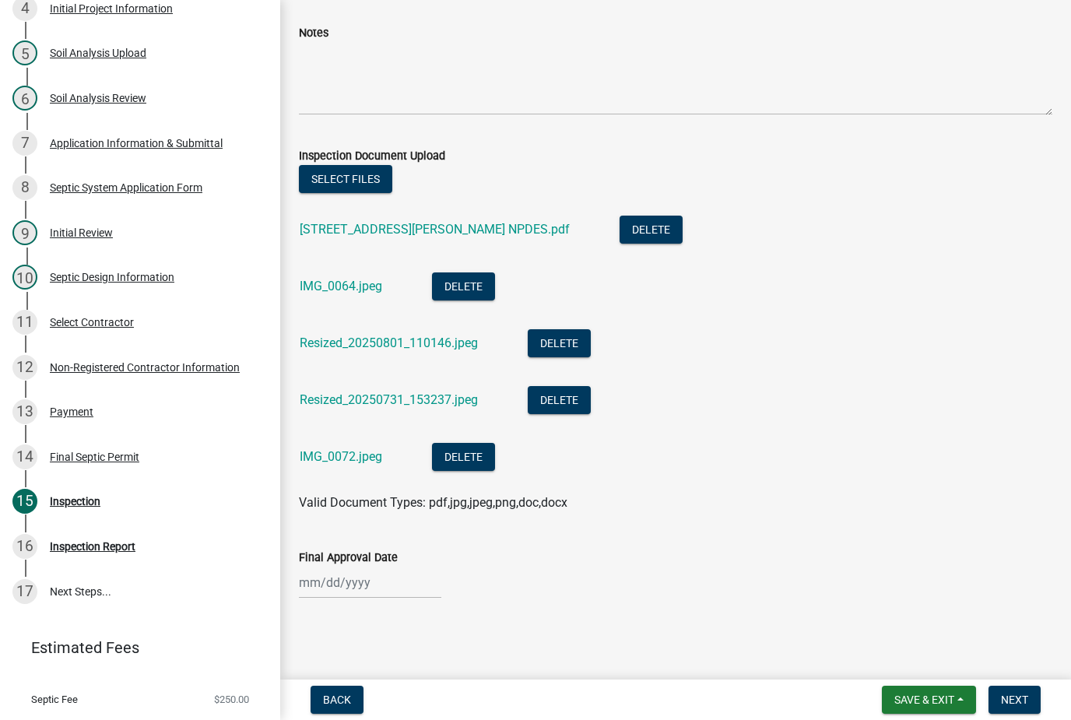
click at [916, 694] on span "Save & Exit" at bounding box center [924, 699] width 60 height 12
click at [928, 666] on button "Save & Exit" at bounding box center [913, 659] width 125 height 37
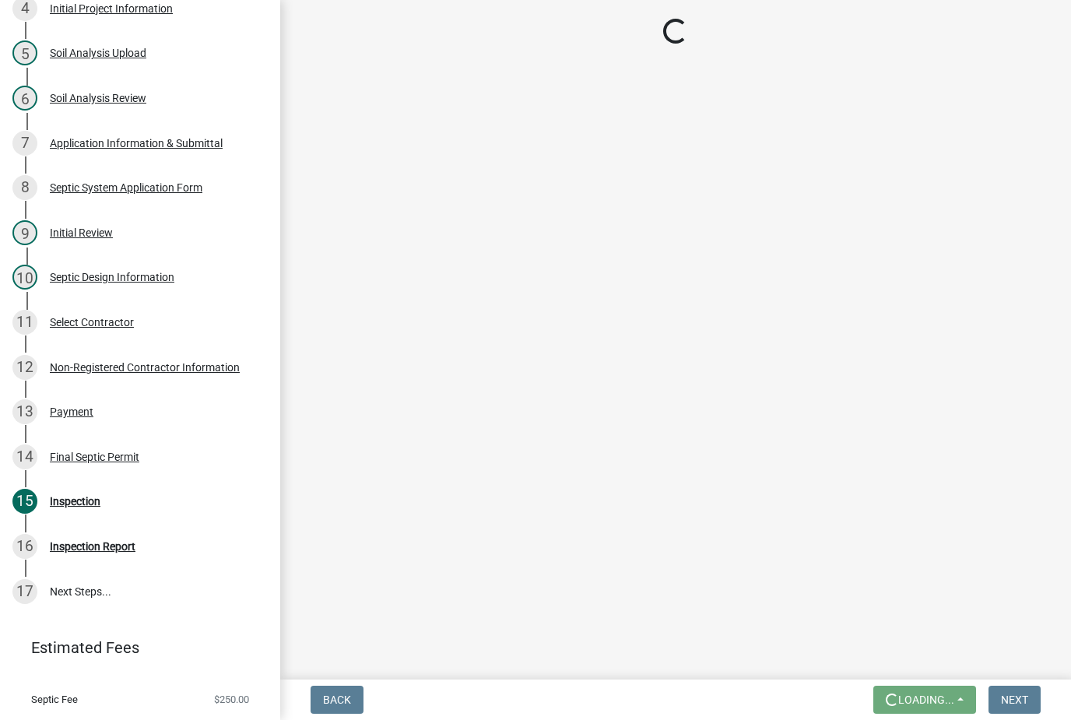
scroll to position [0, 0]
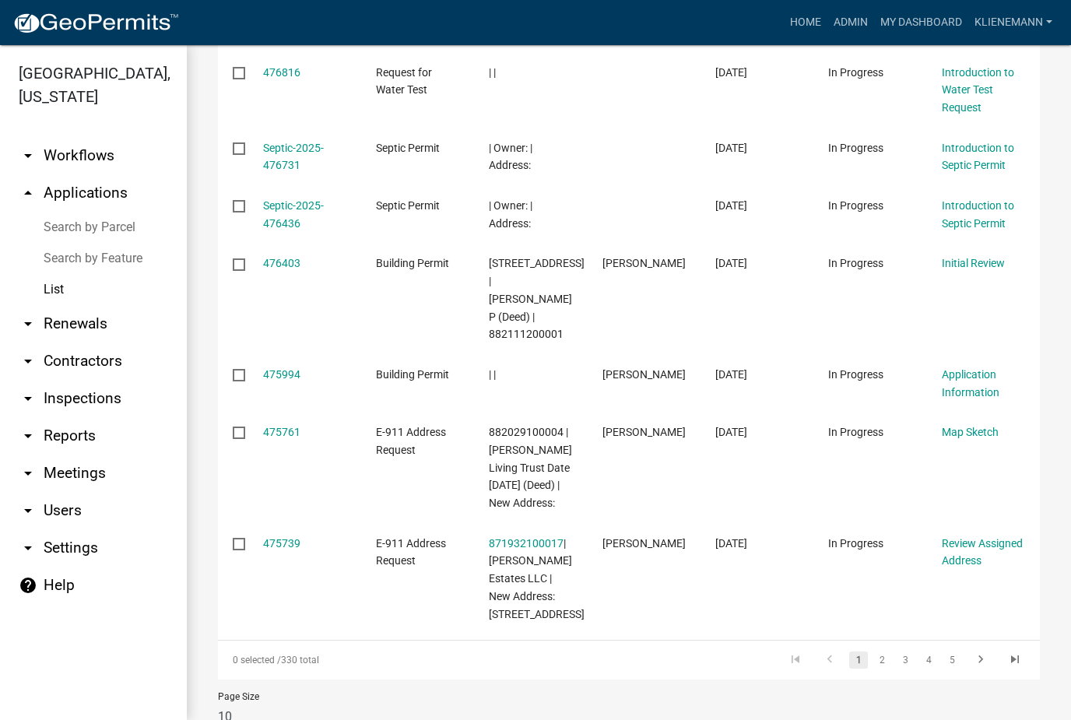
scroll to position [570, 0]
click at [982, 652] on icon "go to next page" at bounding box center [980, 661] width 20 height 19
click at [981, 652] on icon "go to next page" at bounding box center [980, 661] width 20 height 19
click at [984, 652] on icon "go to next page" at bounding box center [980, 661] width 20 height 19
click at [983, 652] on icon "go to next page" at bounding box center [980, 661] width 20 height 19
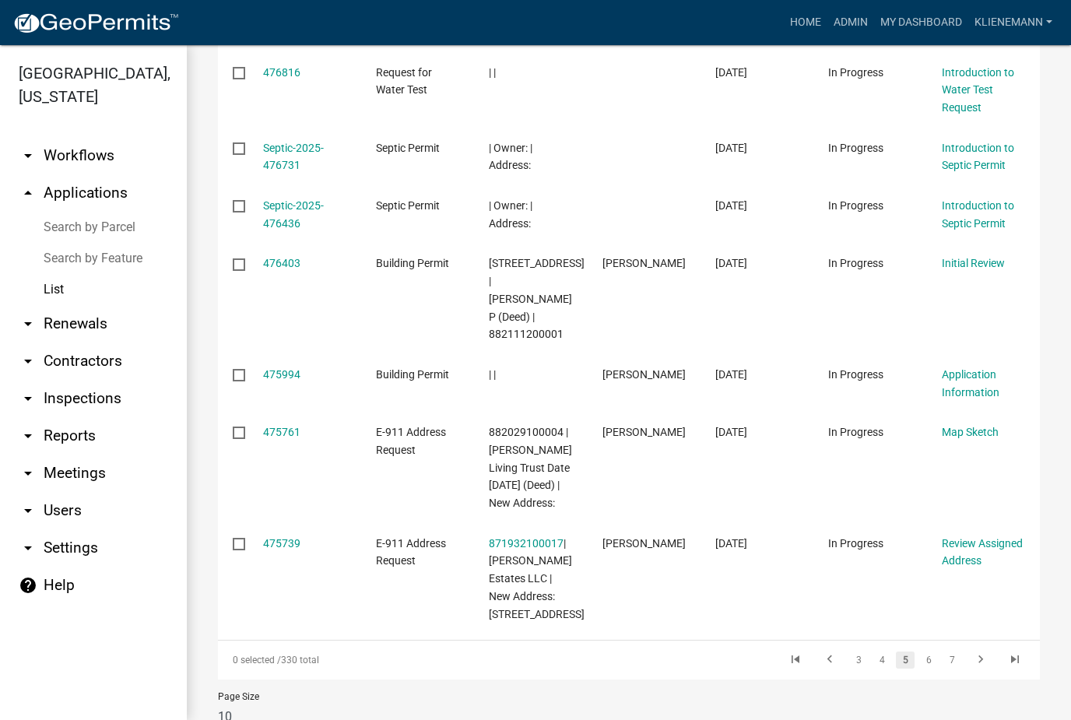
click at [979, 652] on icon "go to next page" at bounding box center [980, 661] width 20 height 19
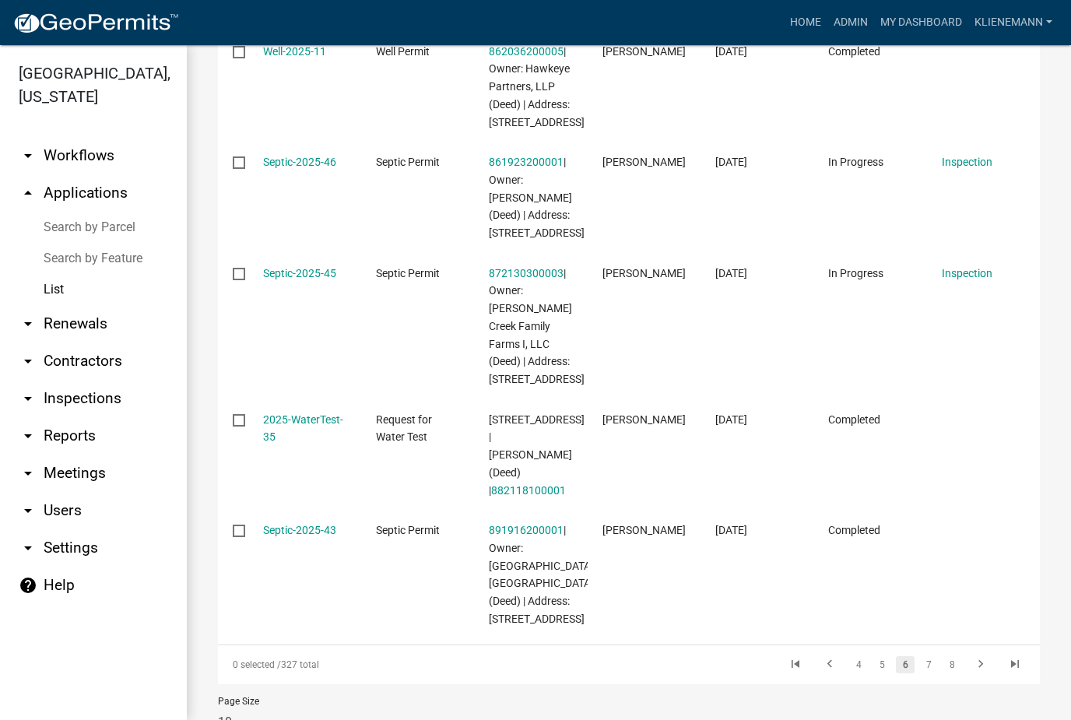
scroll to position [832, 0]
click at [932, 655] on link "7" at bounding box center [928, 663] width 19 height 17
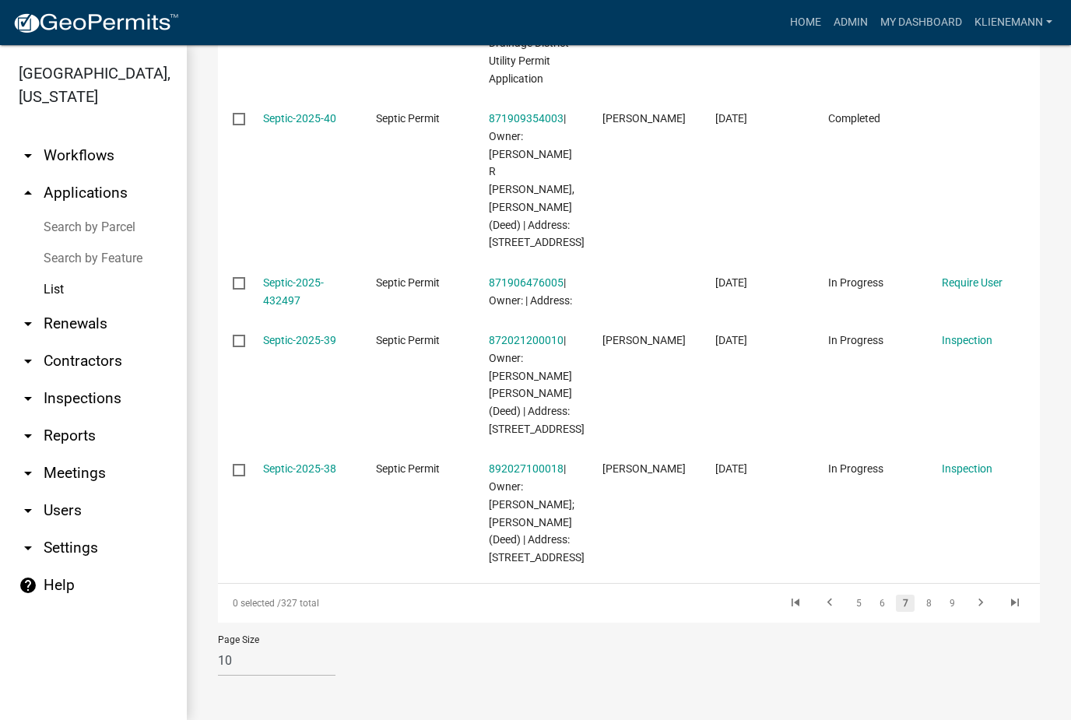
scroll to position [946, 0]
click at [929, 604] on link "8" at bounding box center [928, 603] width 19 height 17
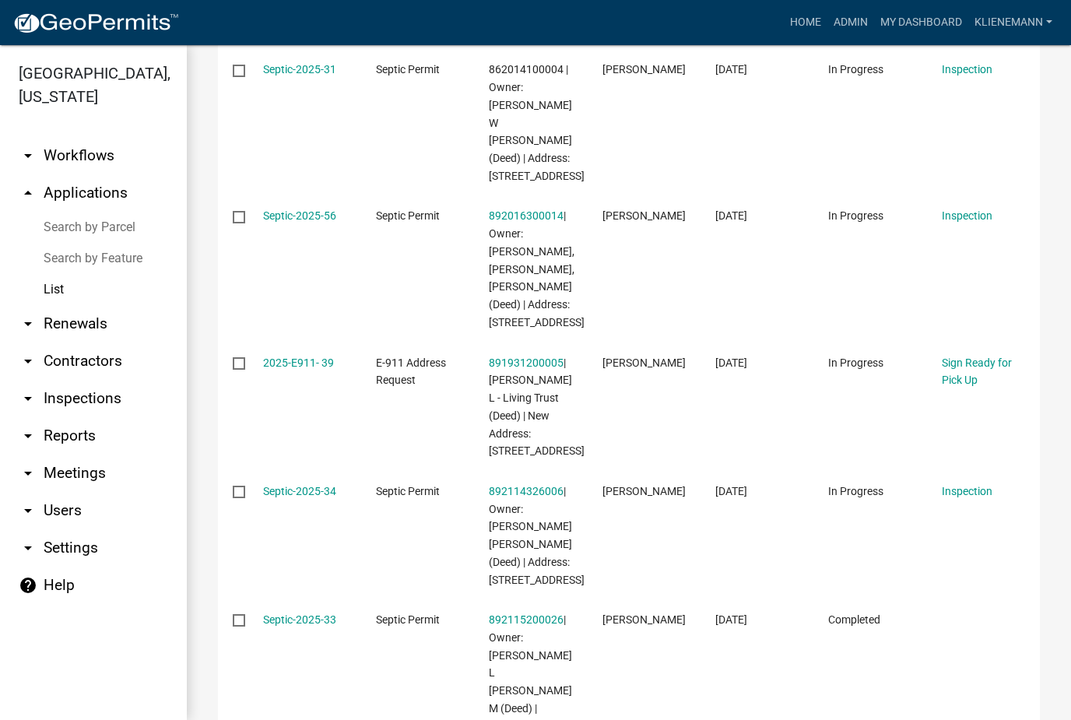
scroll to position [799, 0]
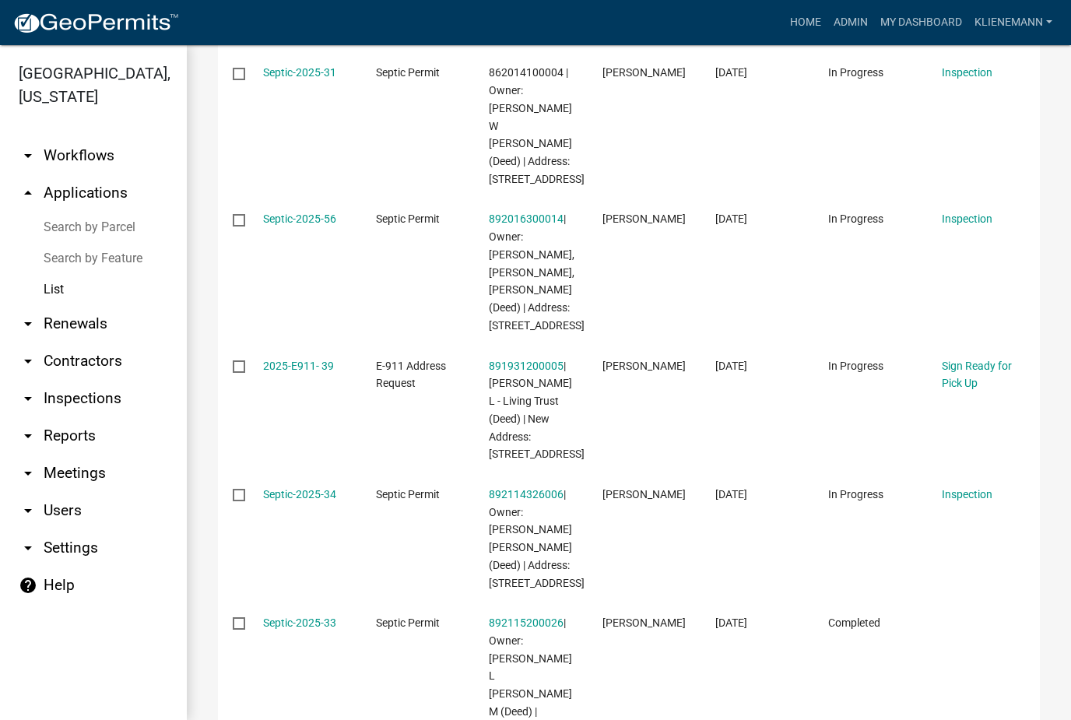
click at [277, 488] on link "Septic-2025-34" at bounding box center [299, 494] width 73 height 12
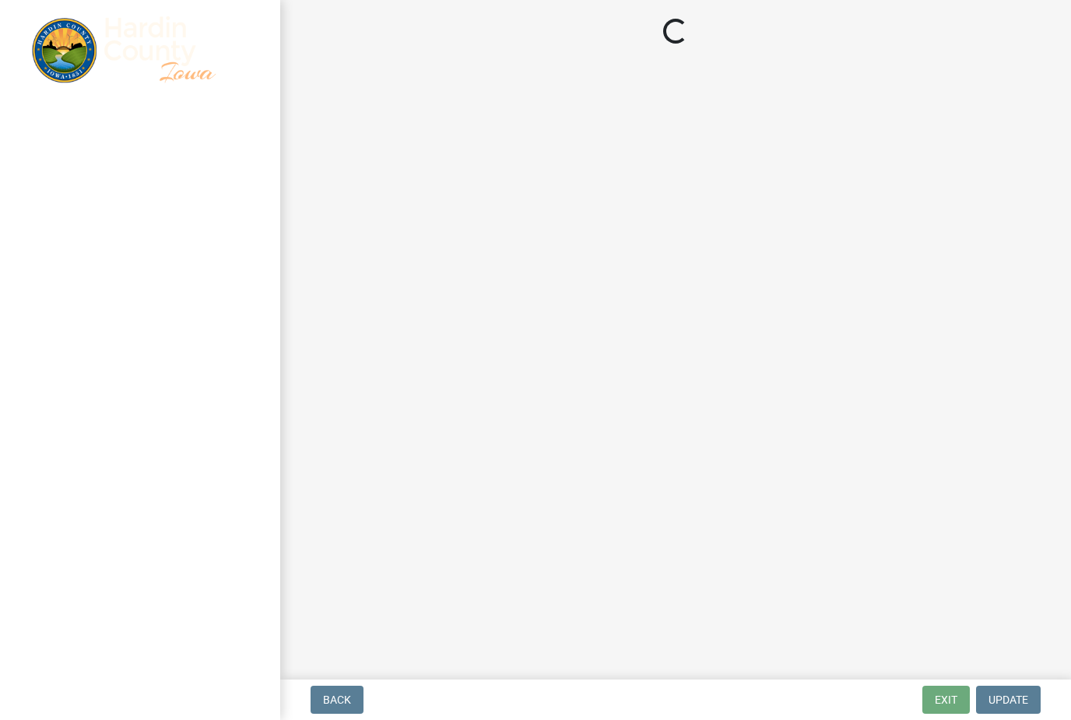
select select "92abfdc4-a32e-4fda-8546-51d3978c14c9"
select select "3f6a41d2-1bc0-4b02-a119-7a8f2dc110ad"
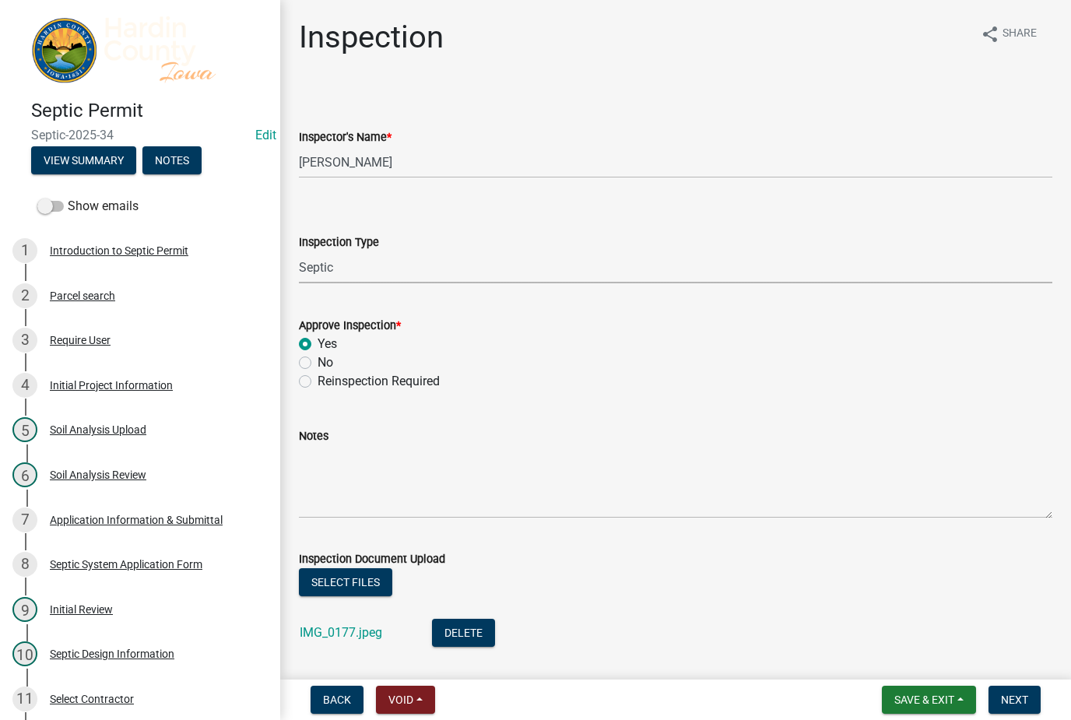
click at [557, 260] on select "Select Item... [GEOGRAPHIC_DATA]" at bounding box center [675, 267] width 753 height 32
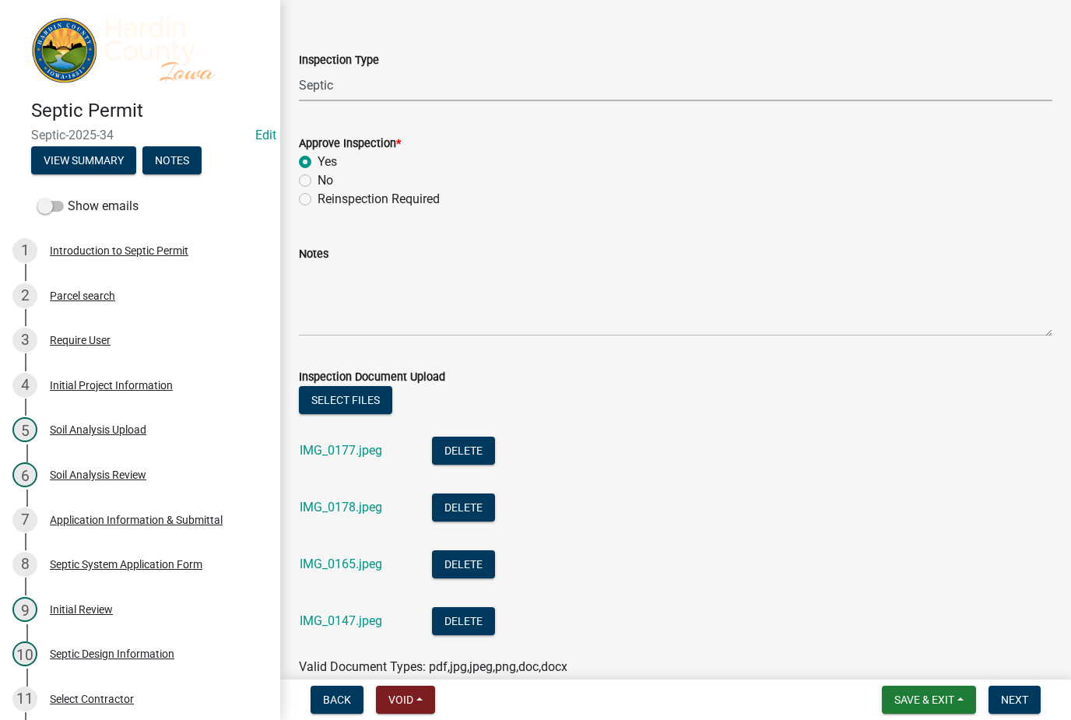
scroll to position [185, 0]
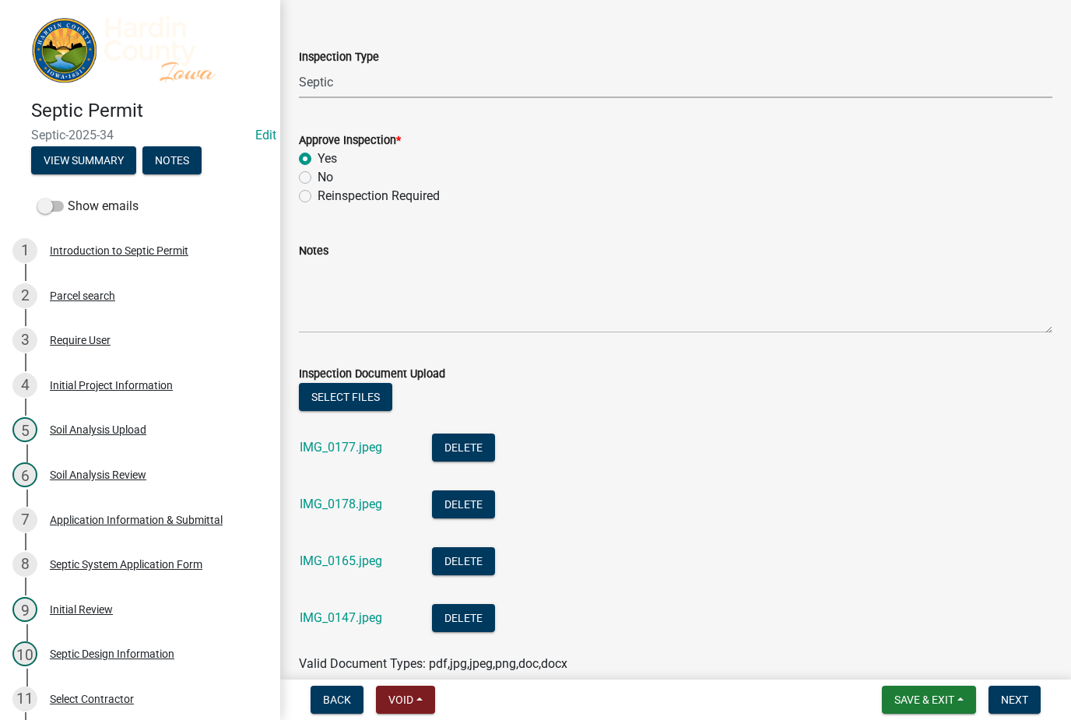
click at [386, 388] on button "Select files" at bounding box center [345, 397] width 93 height 28
click at [390, 392] on button "Select files" at bounding box center [345, 397] width 93 height 28
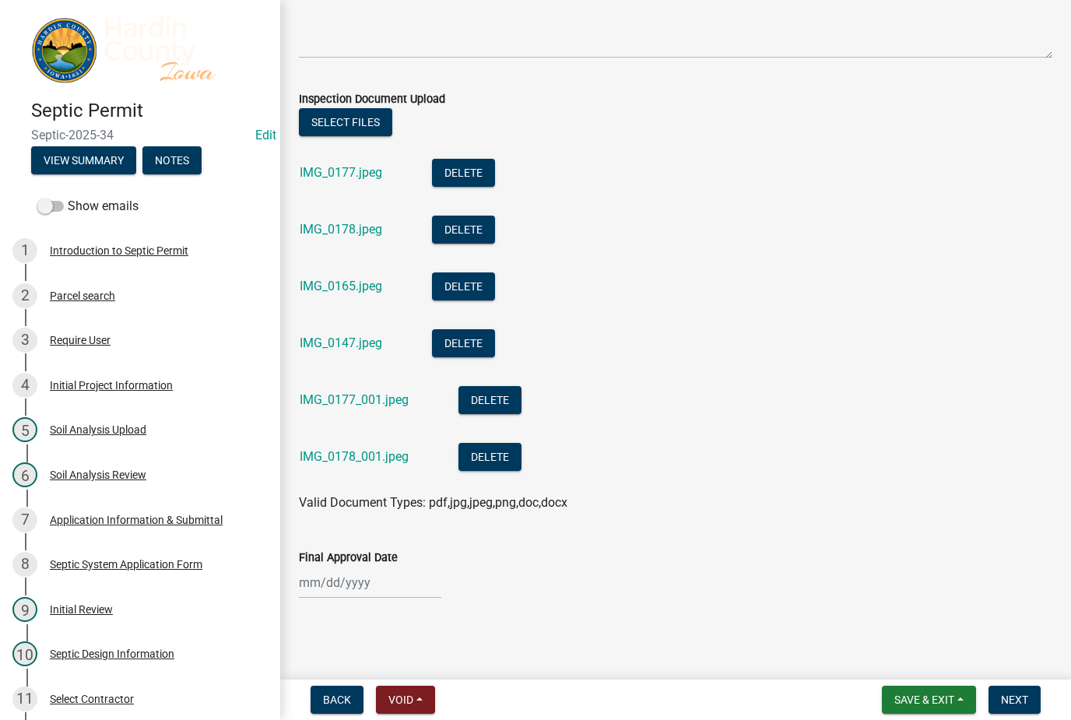
scroll to position [460, 0]
